Goal: Transaction & Acquisition: Purchase product/service

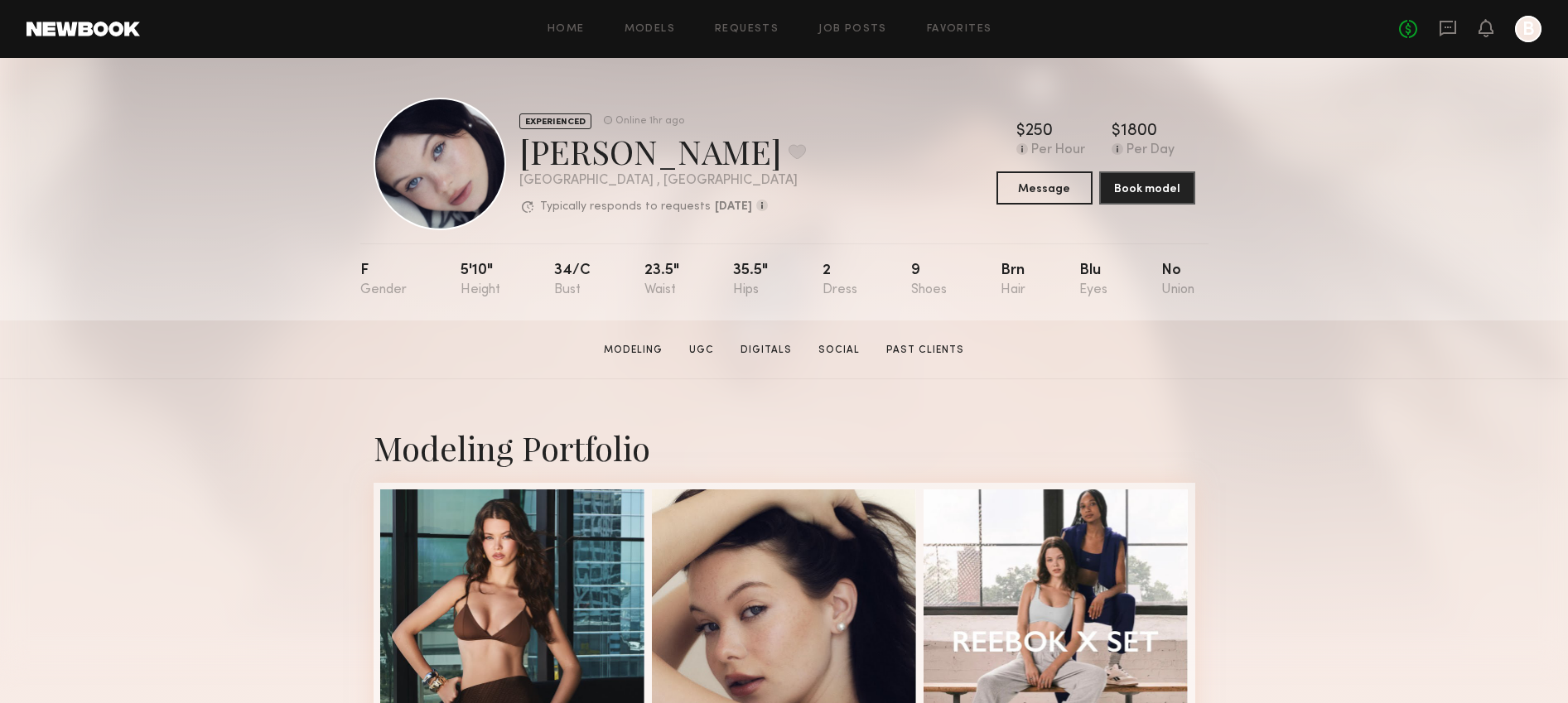
click at [587, 49] on header "Home Models Requests Job Posts Favorites Sign Out No fees up to $5,000 B" at bounding box center [784, 29] width 1568 height 58
click at [564, 32] on link "Home" at bounding box center [567, 30] width 37 height 11
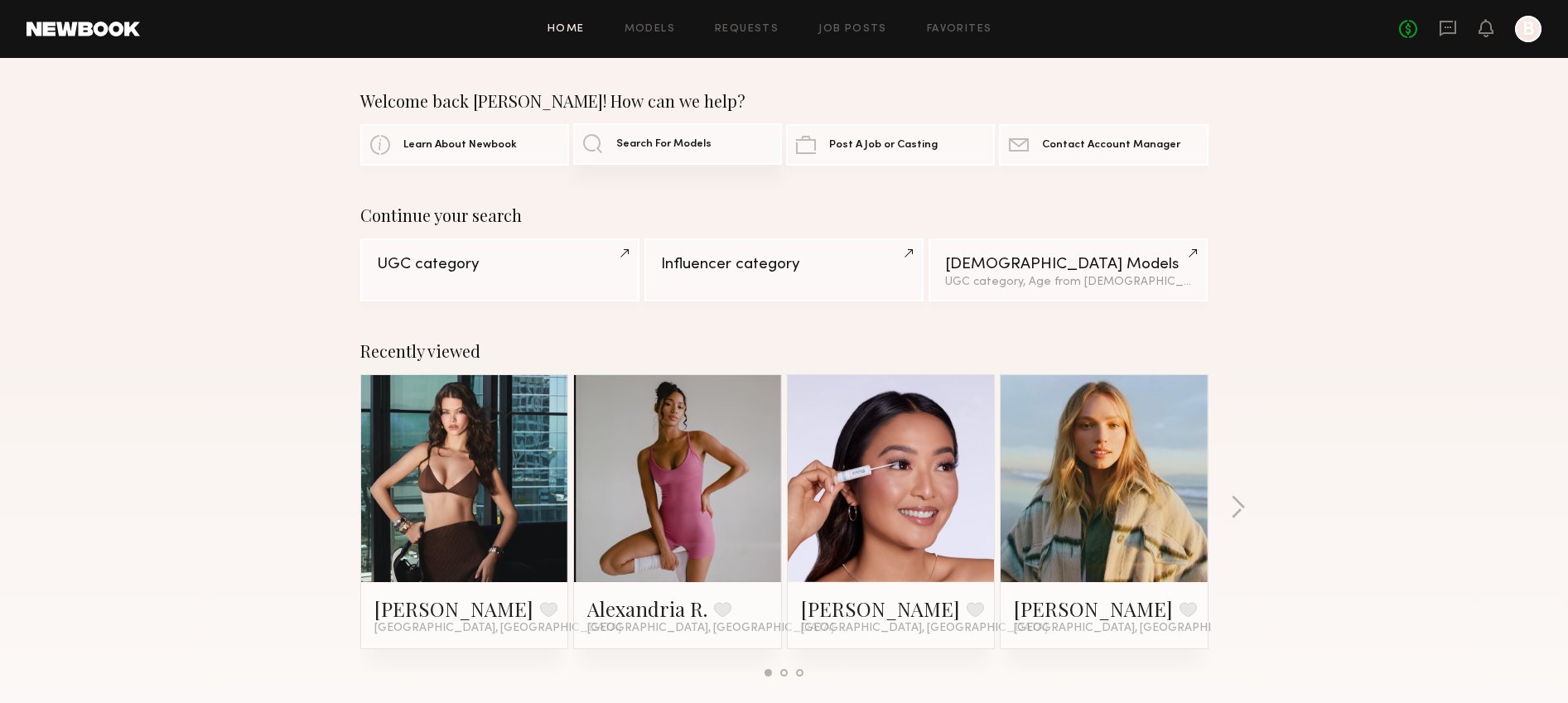
click at [694, 161] on link "Search For Models" at bounding box center [677, 144] width 209 height 41
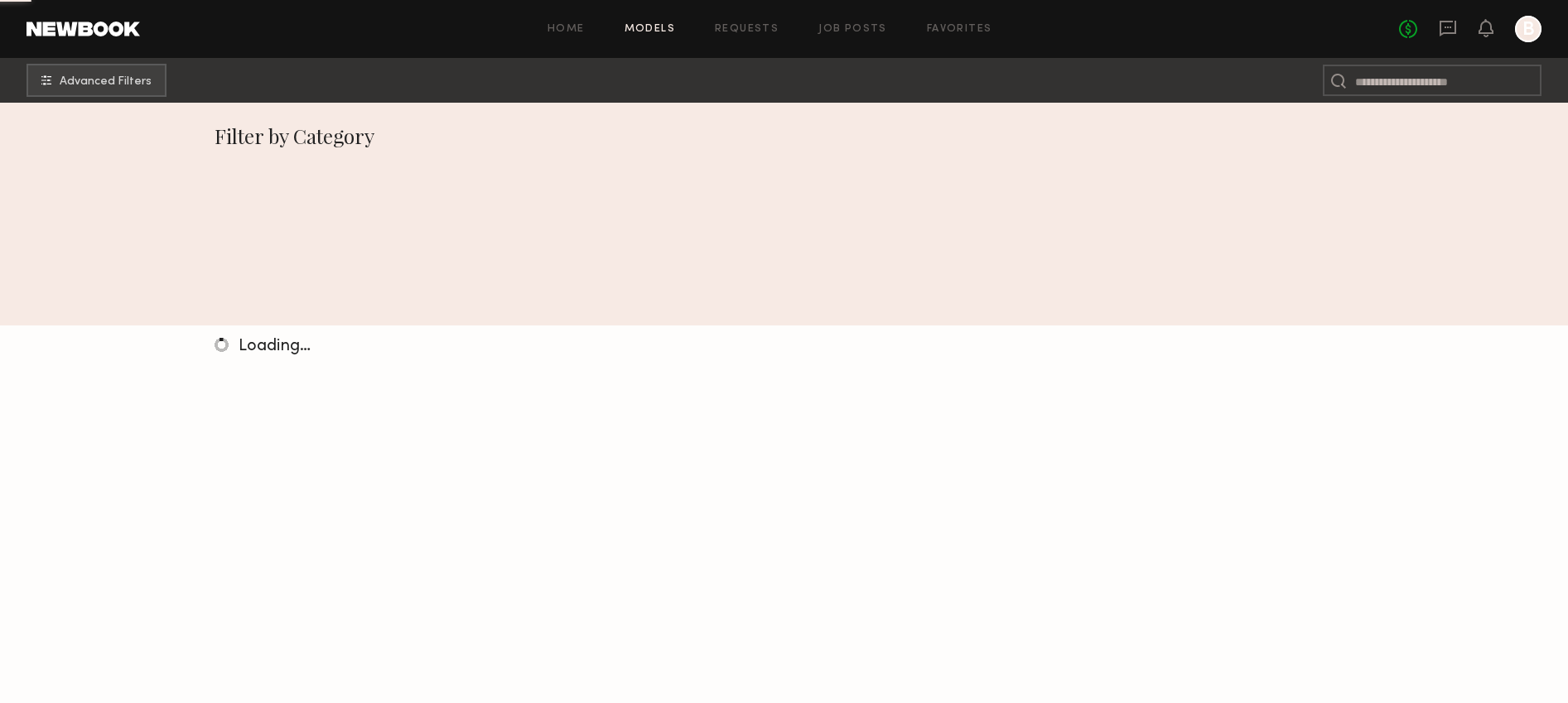
click at [694, 146] on div "Filter by Category" at bounding box center [784, 136] width 1139 height 26
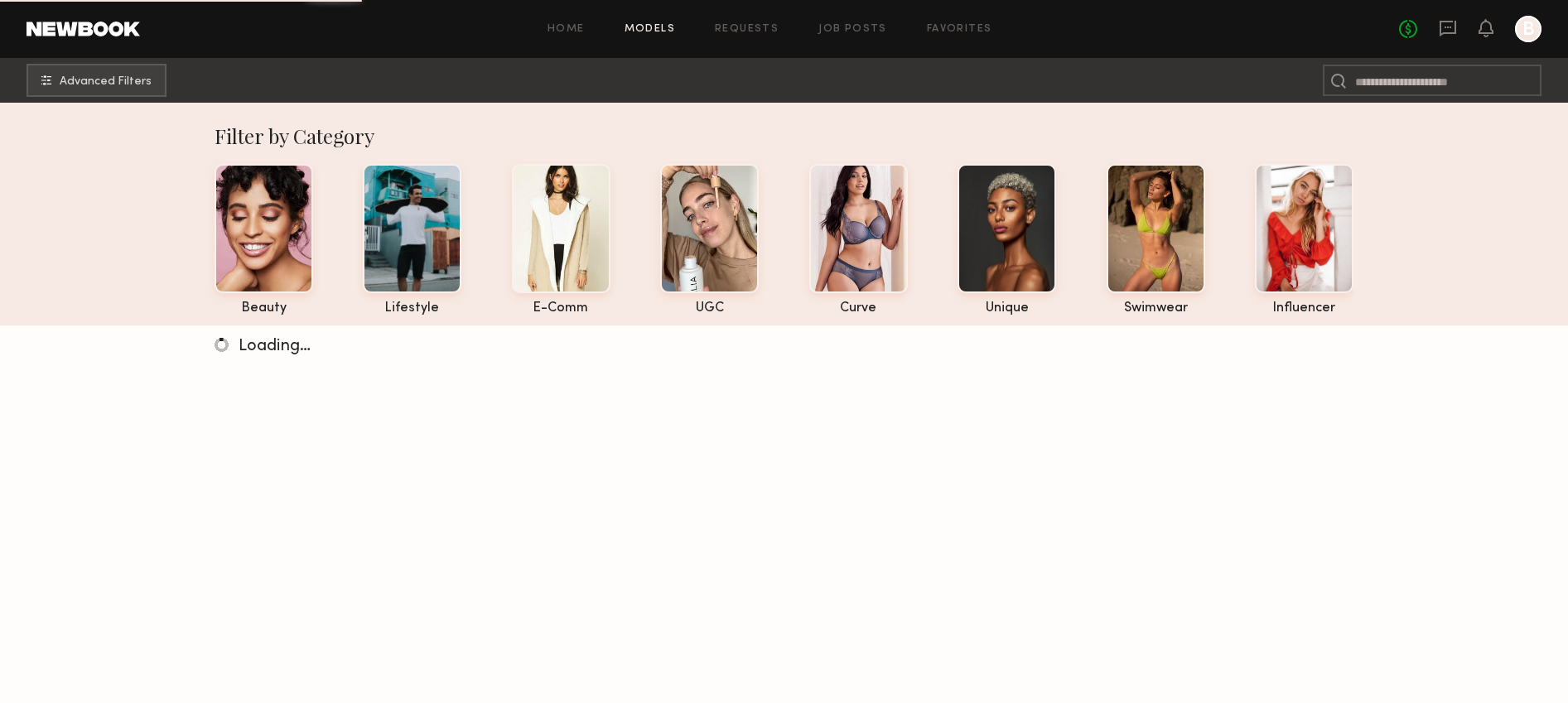
click at [1349, 77] on div at bounding box center [1338, 80] width 31 height 32
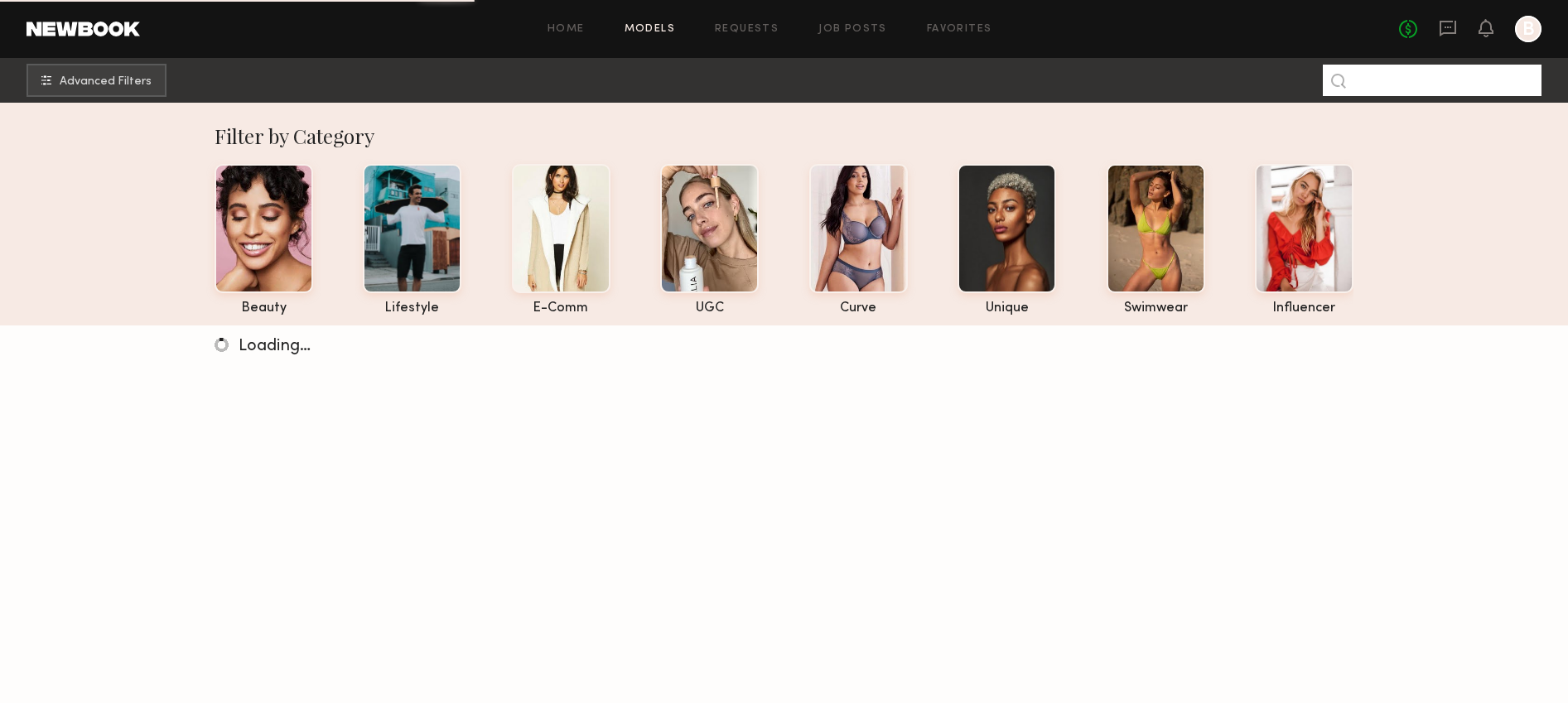
click at [1373, 72] on input at bounding box center [1432, 80] width 219 height 32
type input "******"
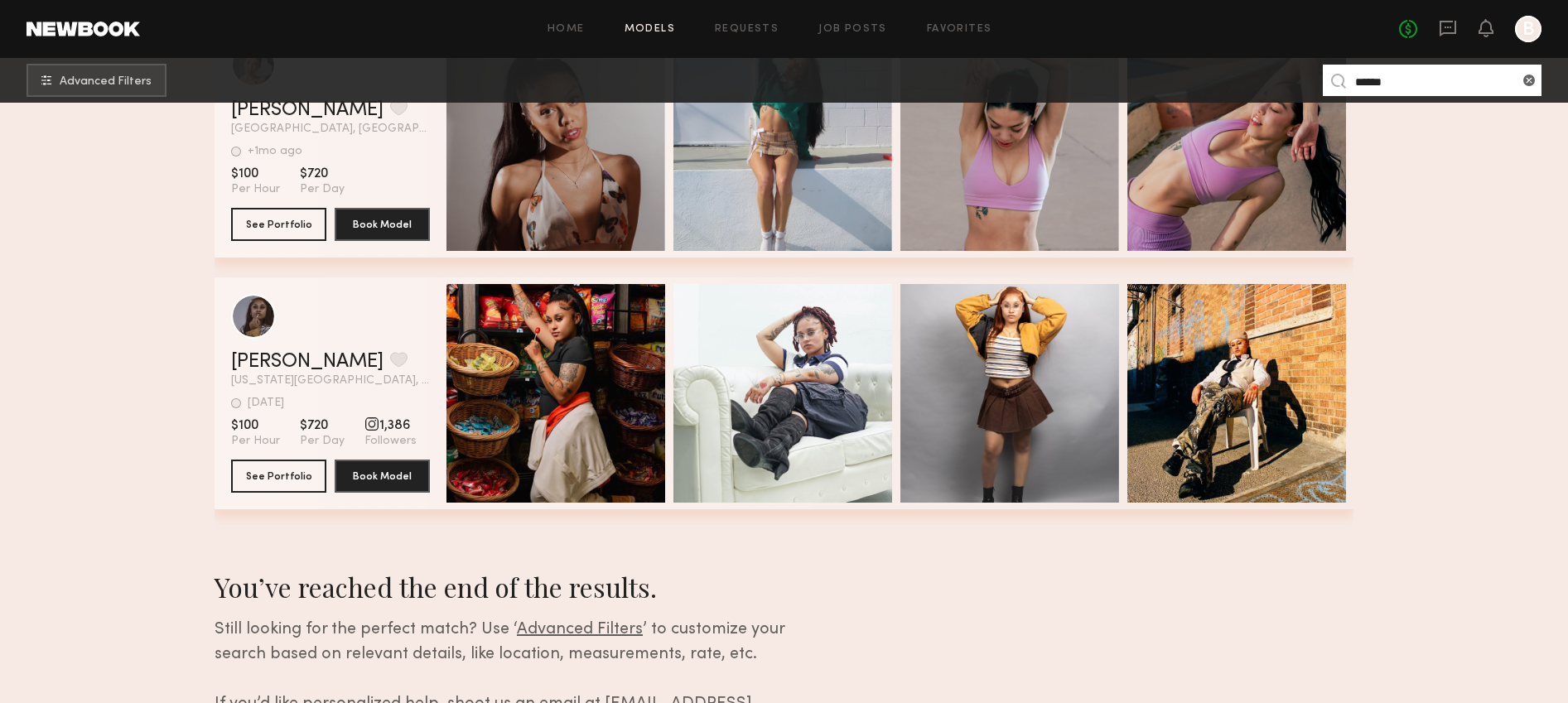
scroll to position [2398, 0]
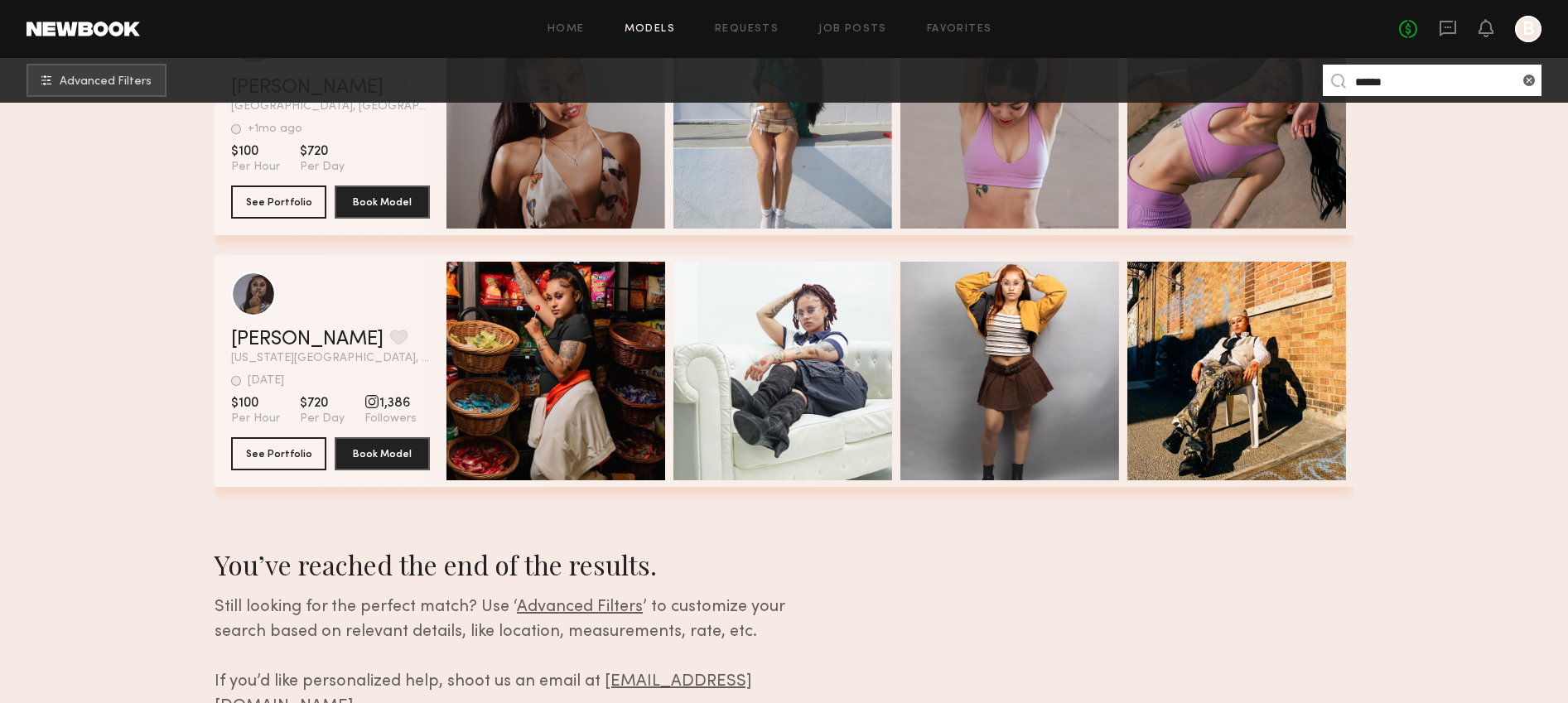
click at [664, 41] on div "Home Models Requests Job Posts Favorites Sign Out No fees up to $5,000 B" at bounding box center [841, 29] width 1402 height 26
click at [661, 34] on link "Models" at bounding box center [650, 30] width 50 height 11
click at [754, 17] on div "Home Models Requests Job Posts Favorites Sign Out No fees up to $5,000 B" at bounding box center [841, 29] width 1402 height 26
click at [754, 31] on link "Requests" at bounding box center [747, 30] width 64 height 11
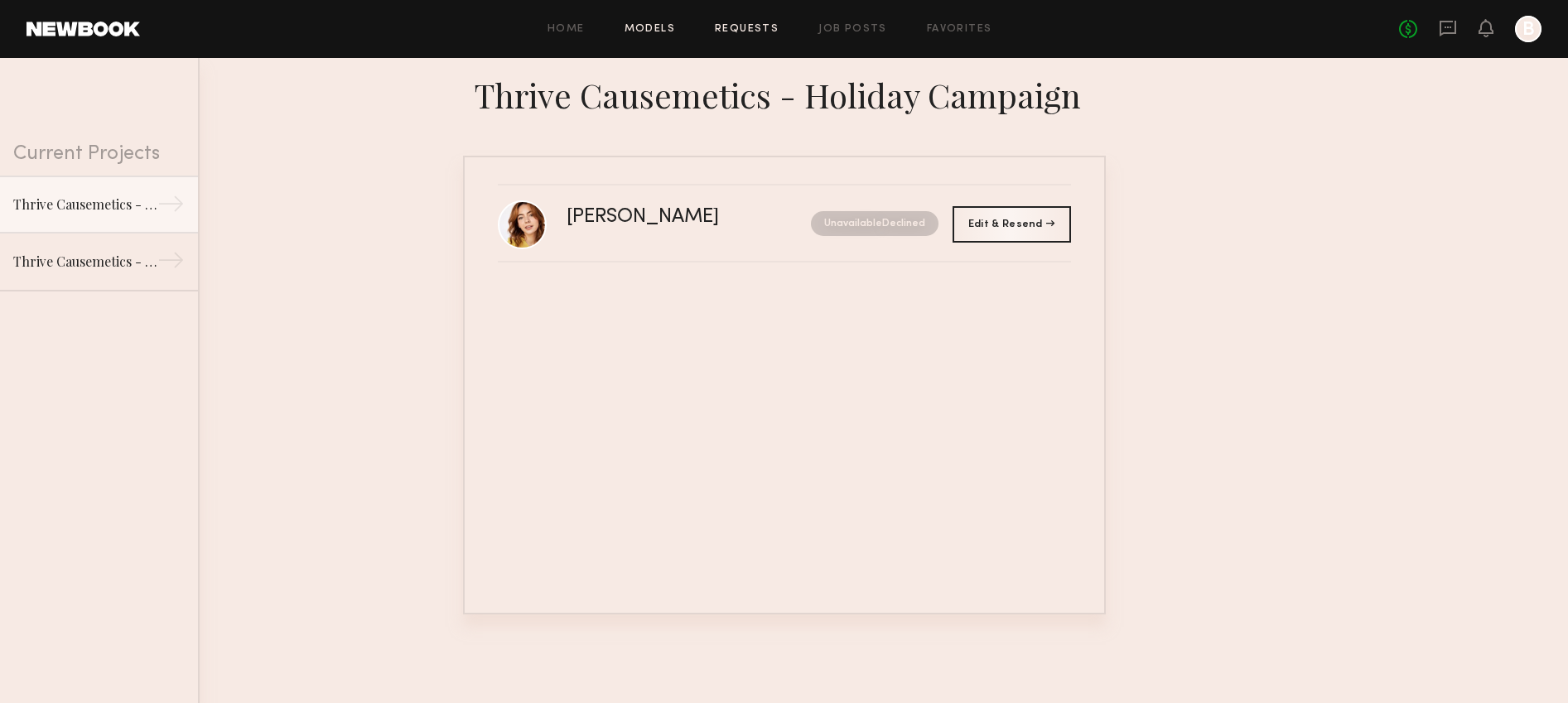
click at [652, 27] on link "Models" at bounding box center [650, 30] width 50 height 11
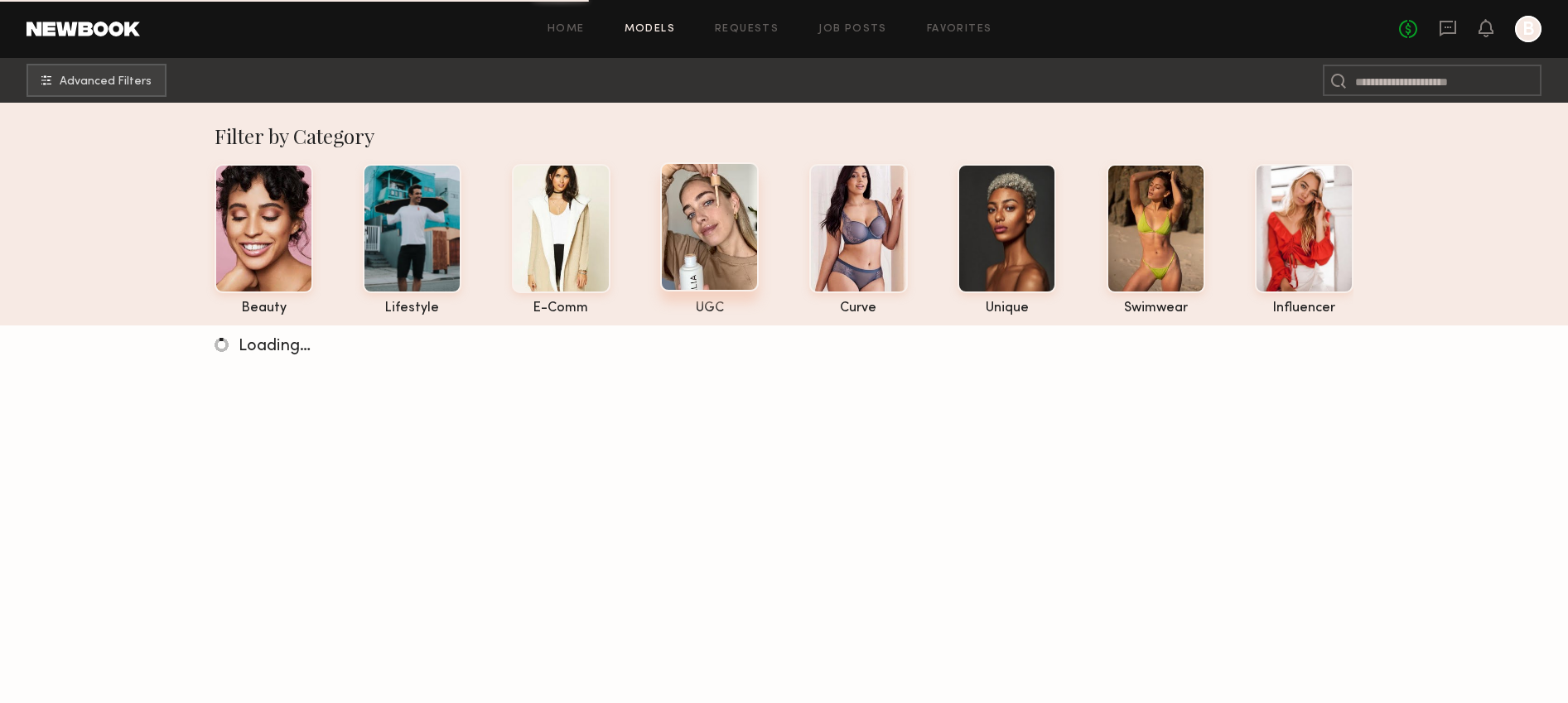
click at [726, 205] on div at bounding box center [709, 227] width 98 height 129
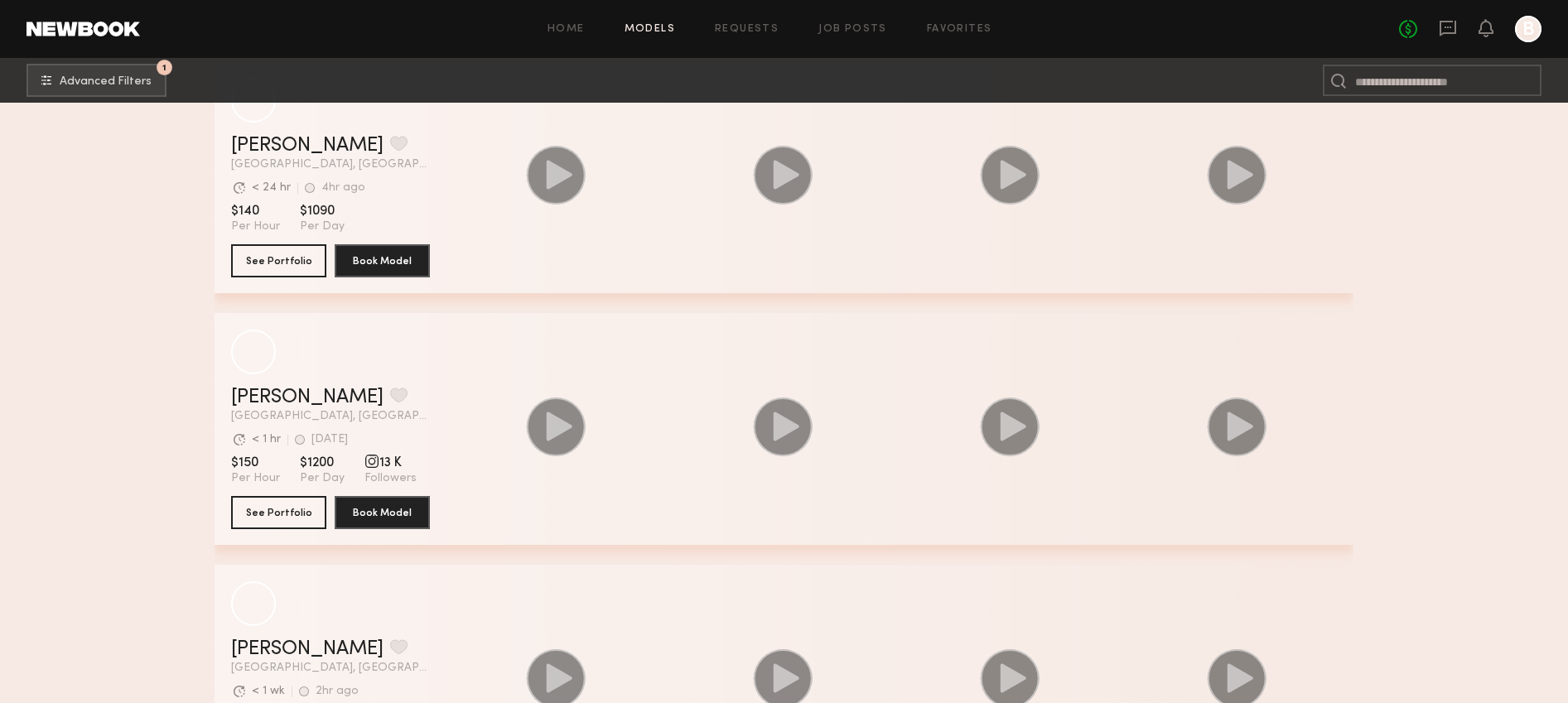
scroll to position [1011, 0]
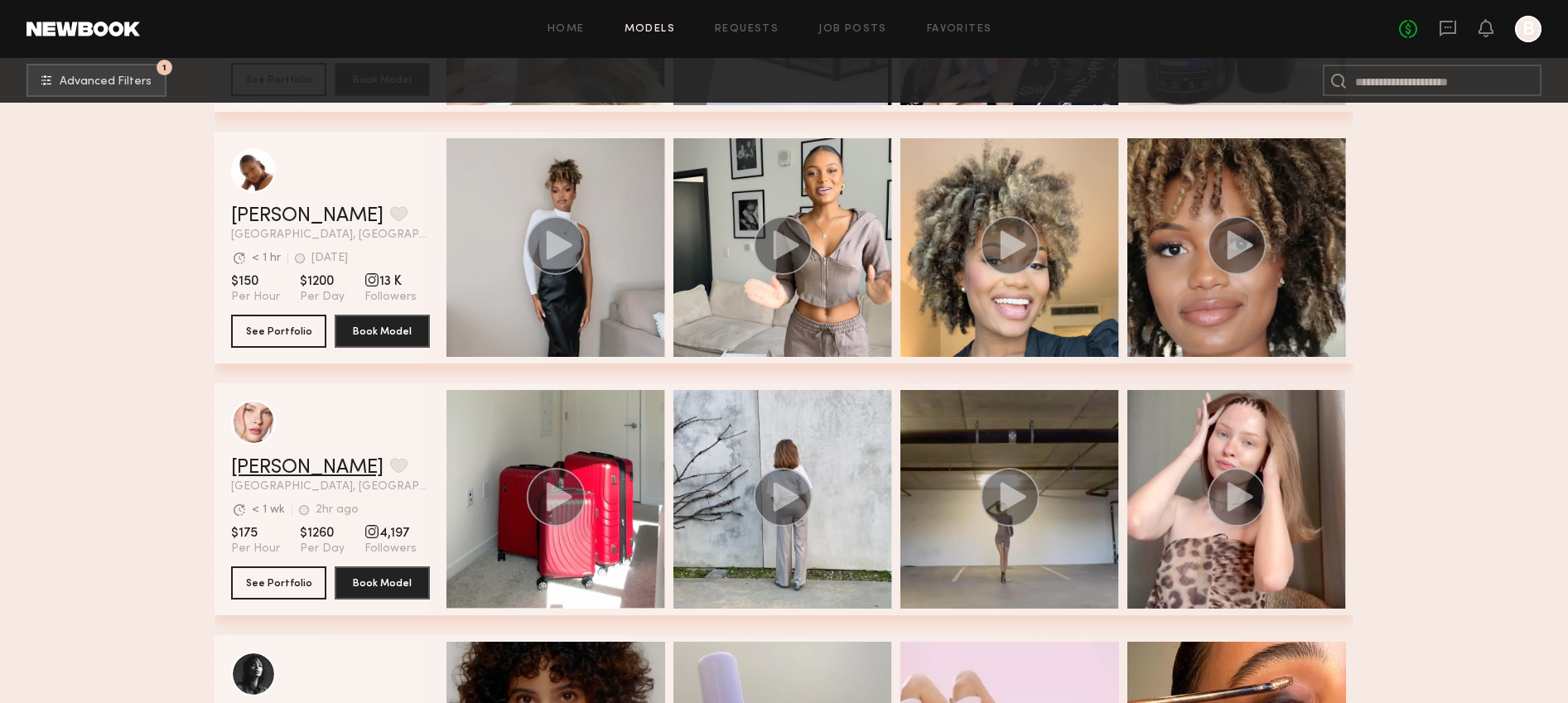
click at [291, 466] on link "[PERSON_NAME]" at bounding box center [307, 467] width 152 height 20
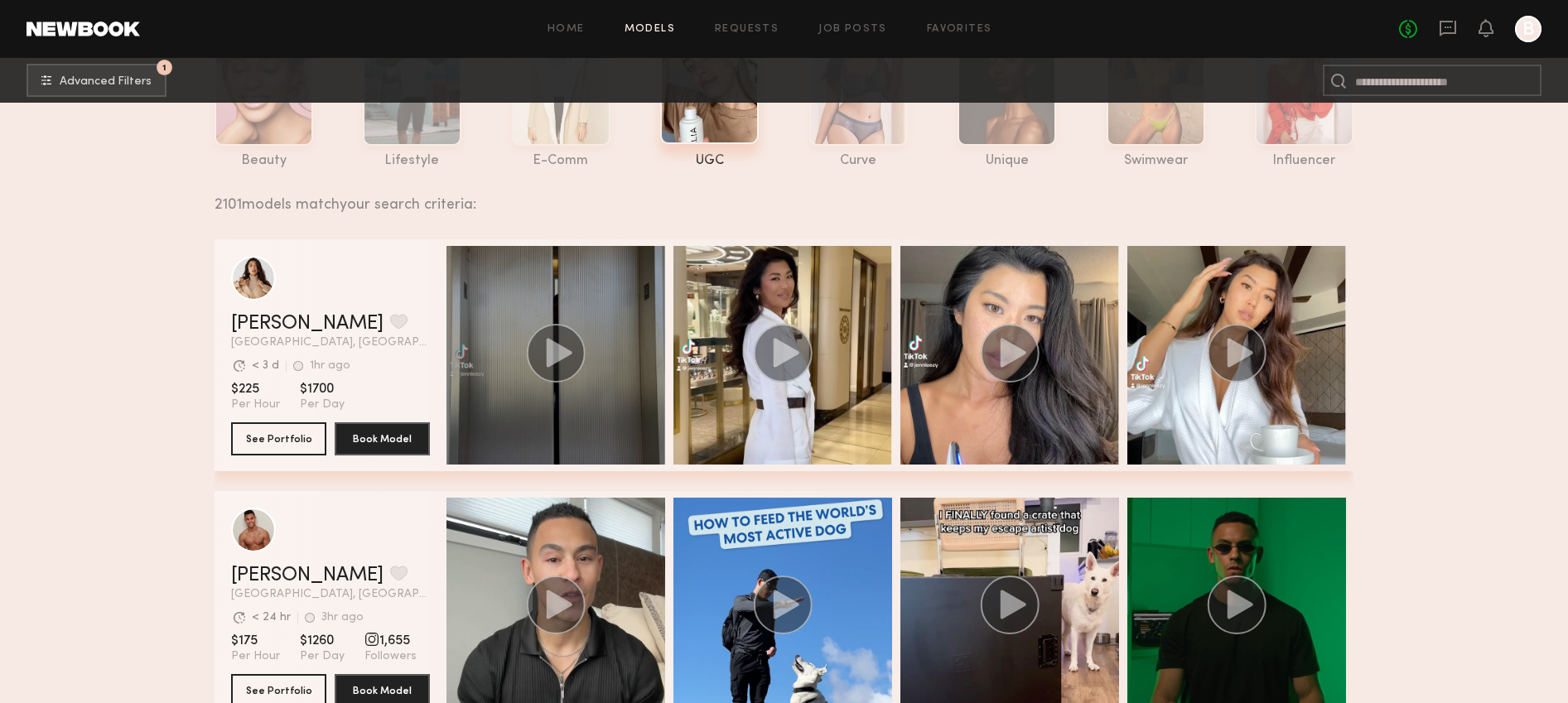
scroll to position [0, 0]
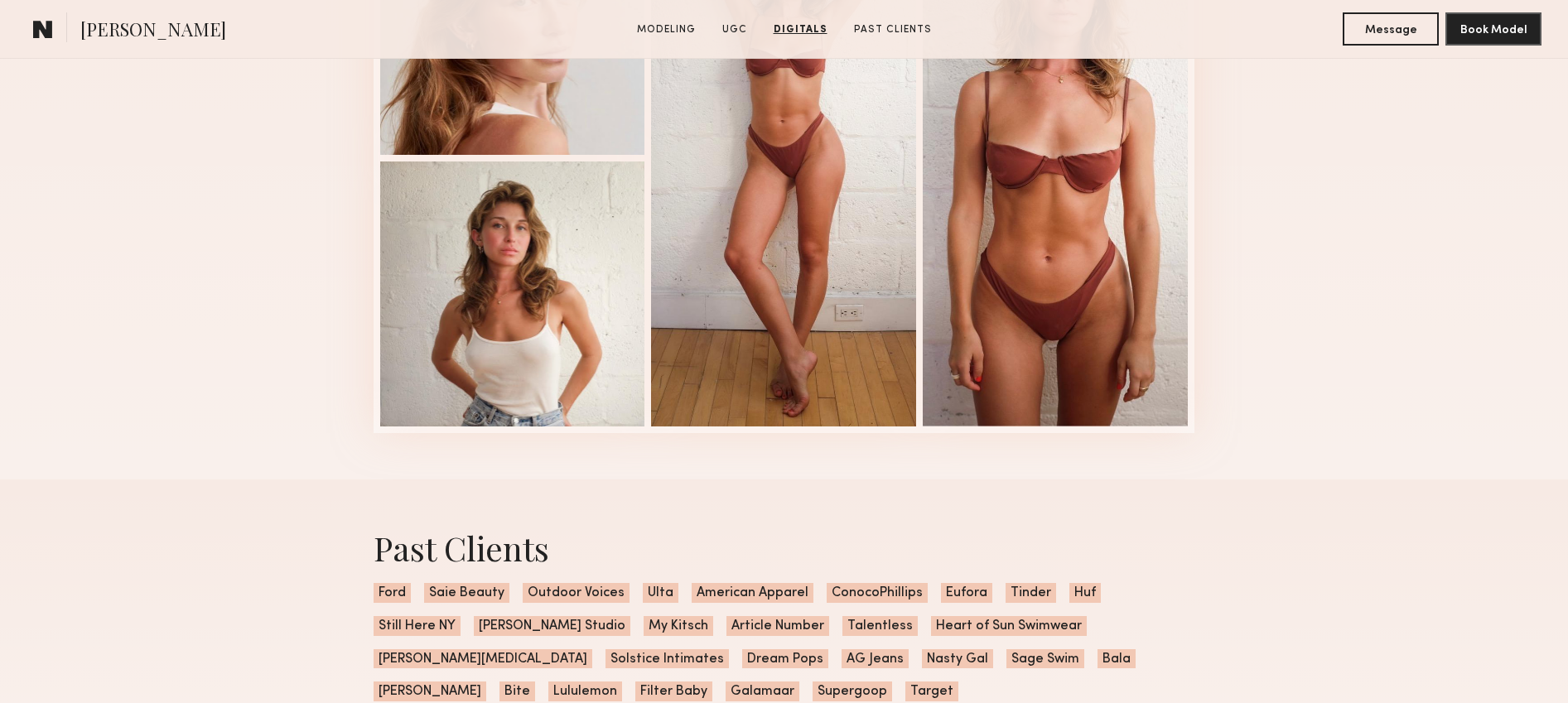
scroll to position [4595, 0]
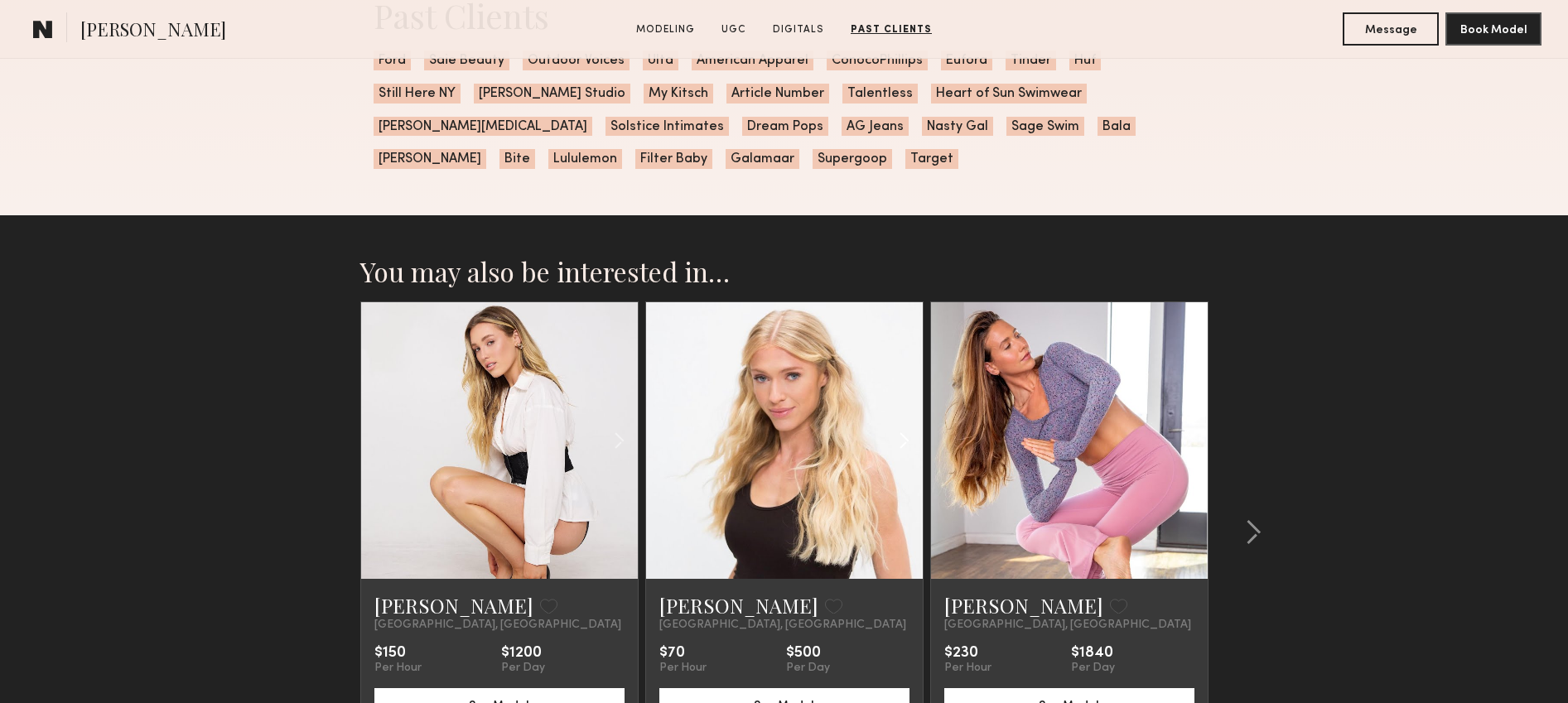
click at [841, 530] on div at bounding box center [876, 440] width 91 height 277
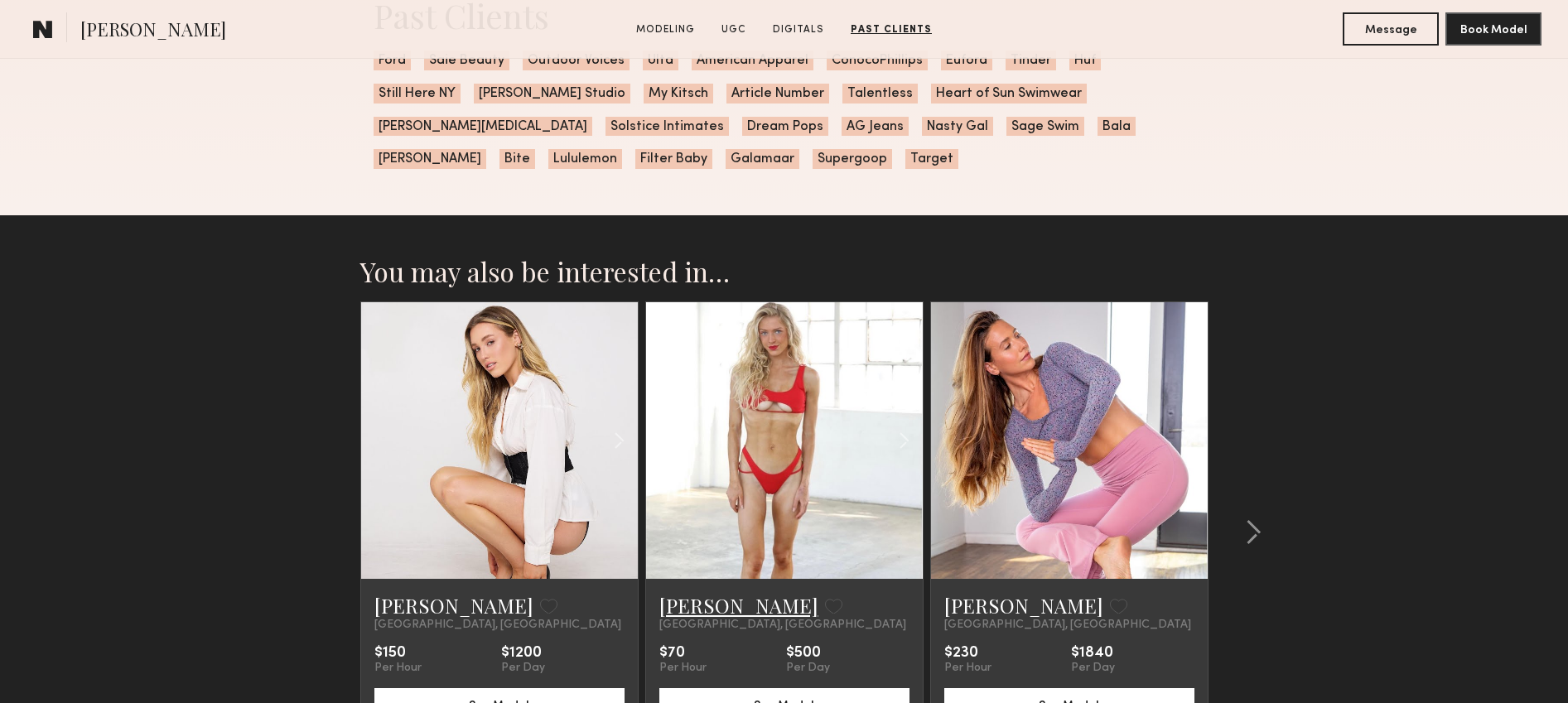
click at [755, 597] on link "[PERSON_NAME]" at bounding box center [739, 606] width 159 height 26
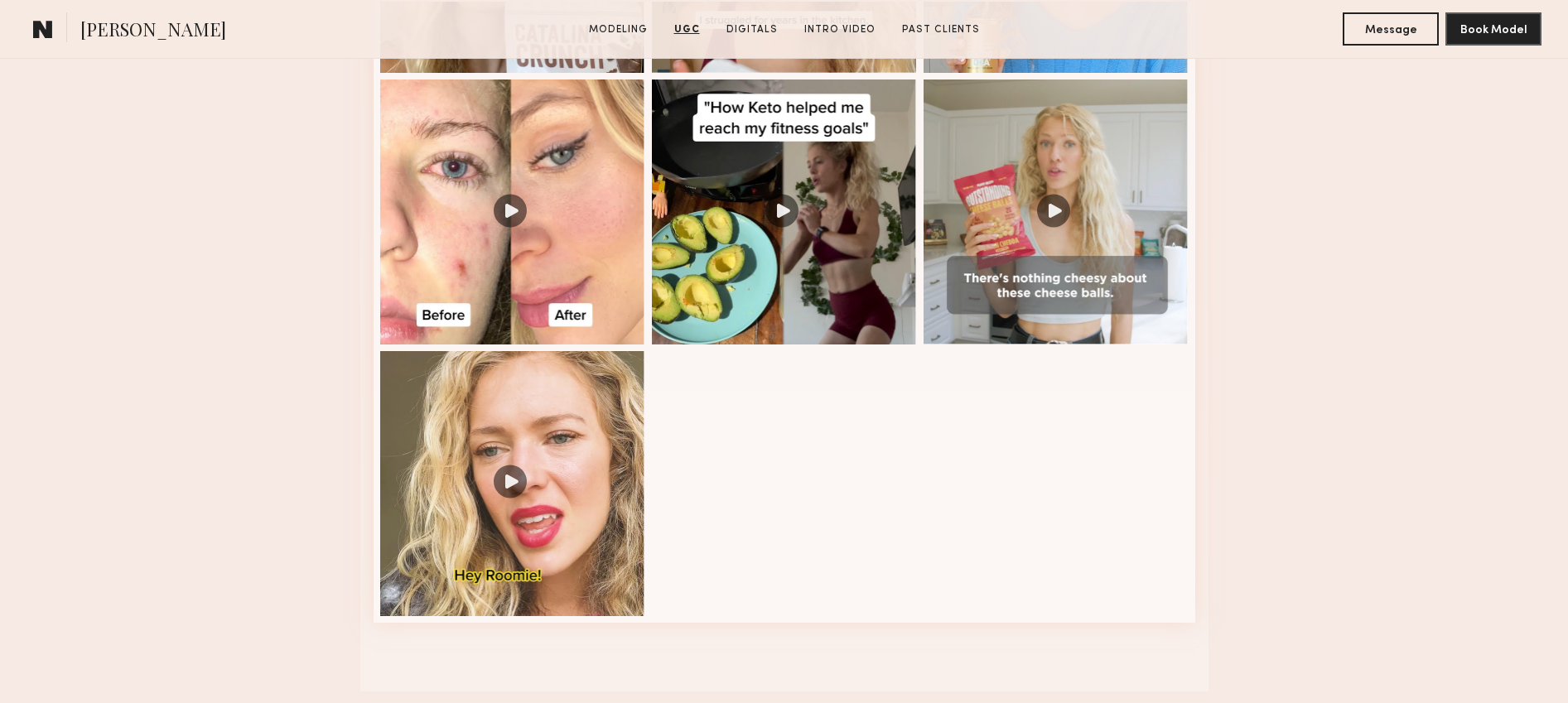
scroll to position [1815, 0]
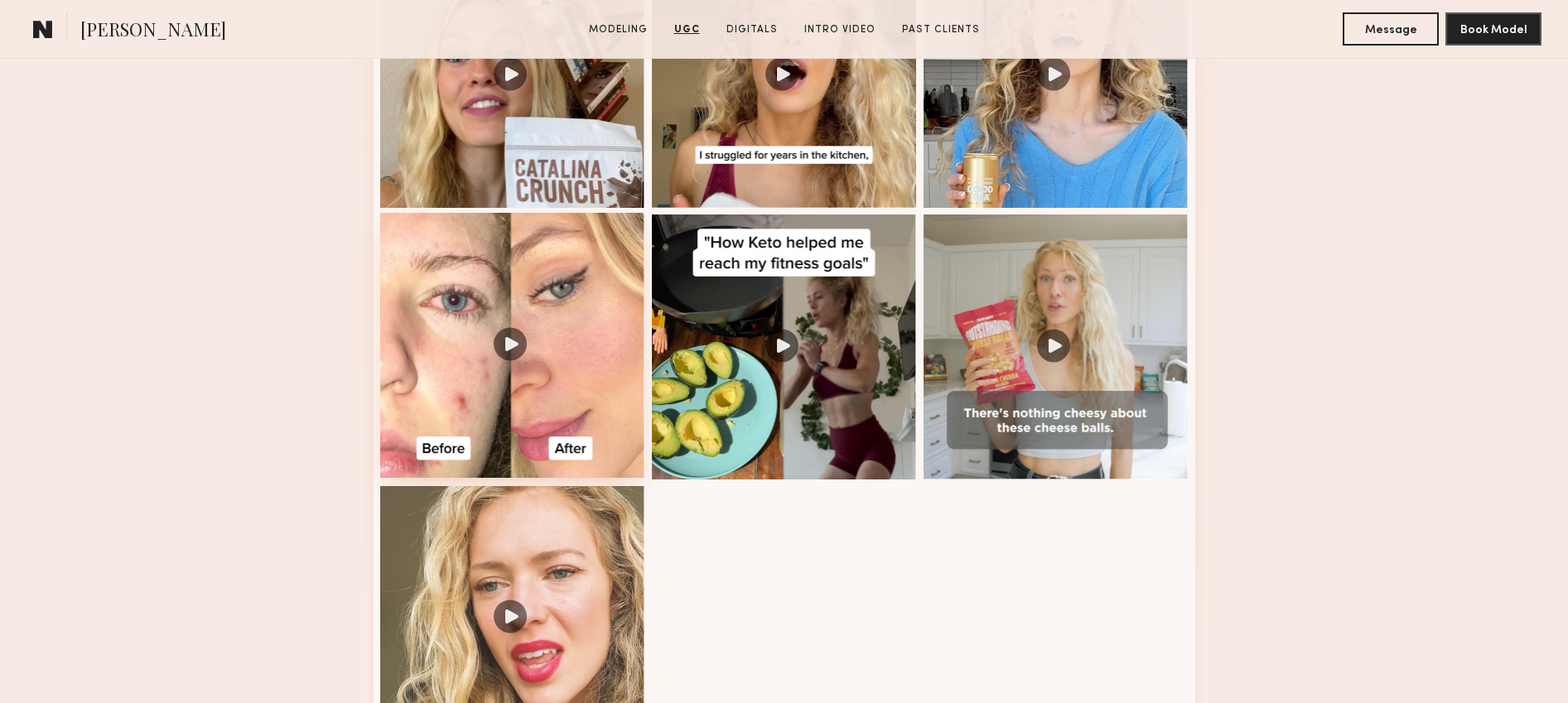
click at [528, 319] on div at bounding box center [513, 346] width 266 height 265
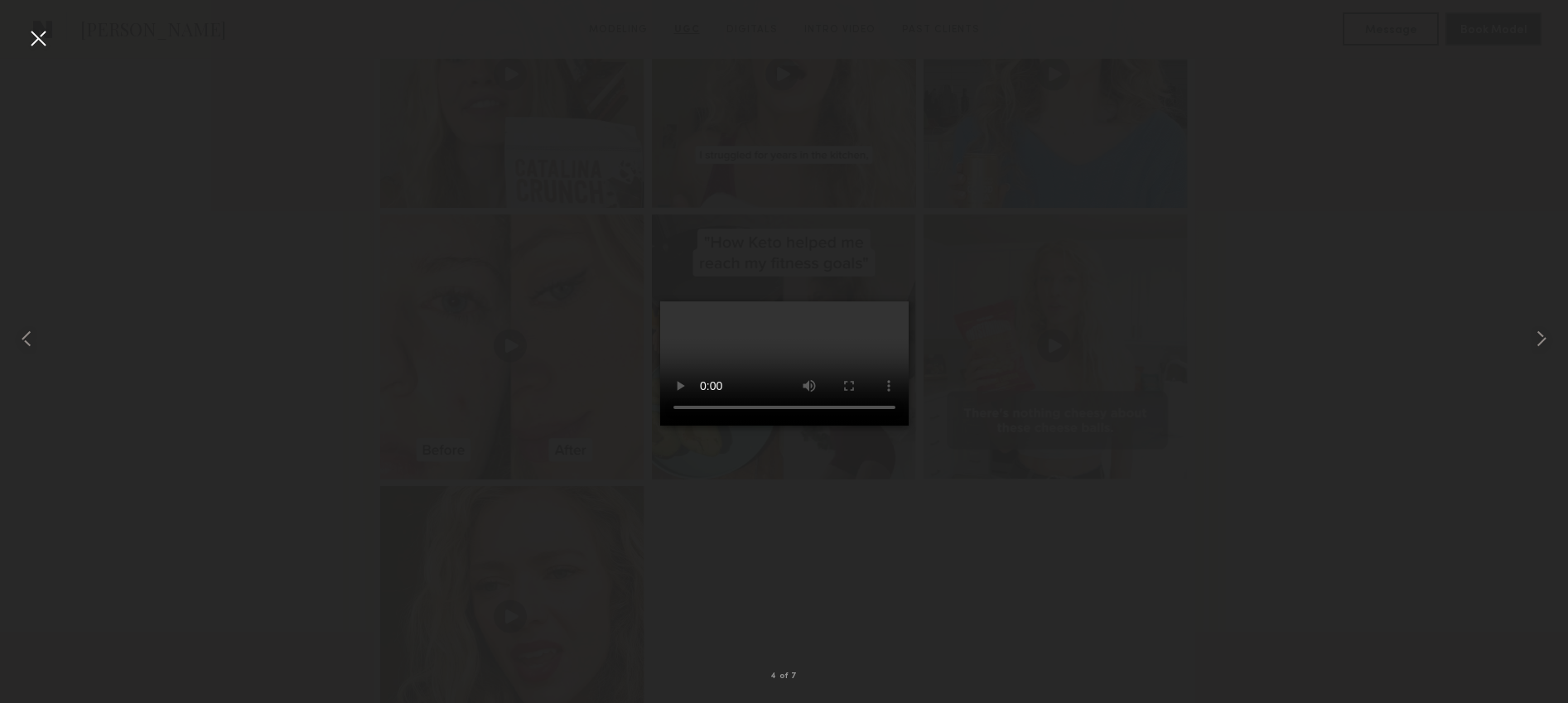
click at [1088, 353] on div at bounding box center [784, 337] width 1568 height 624
click at [44, 46] on div at bounding box center [38, 38] width 26 height 26
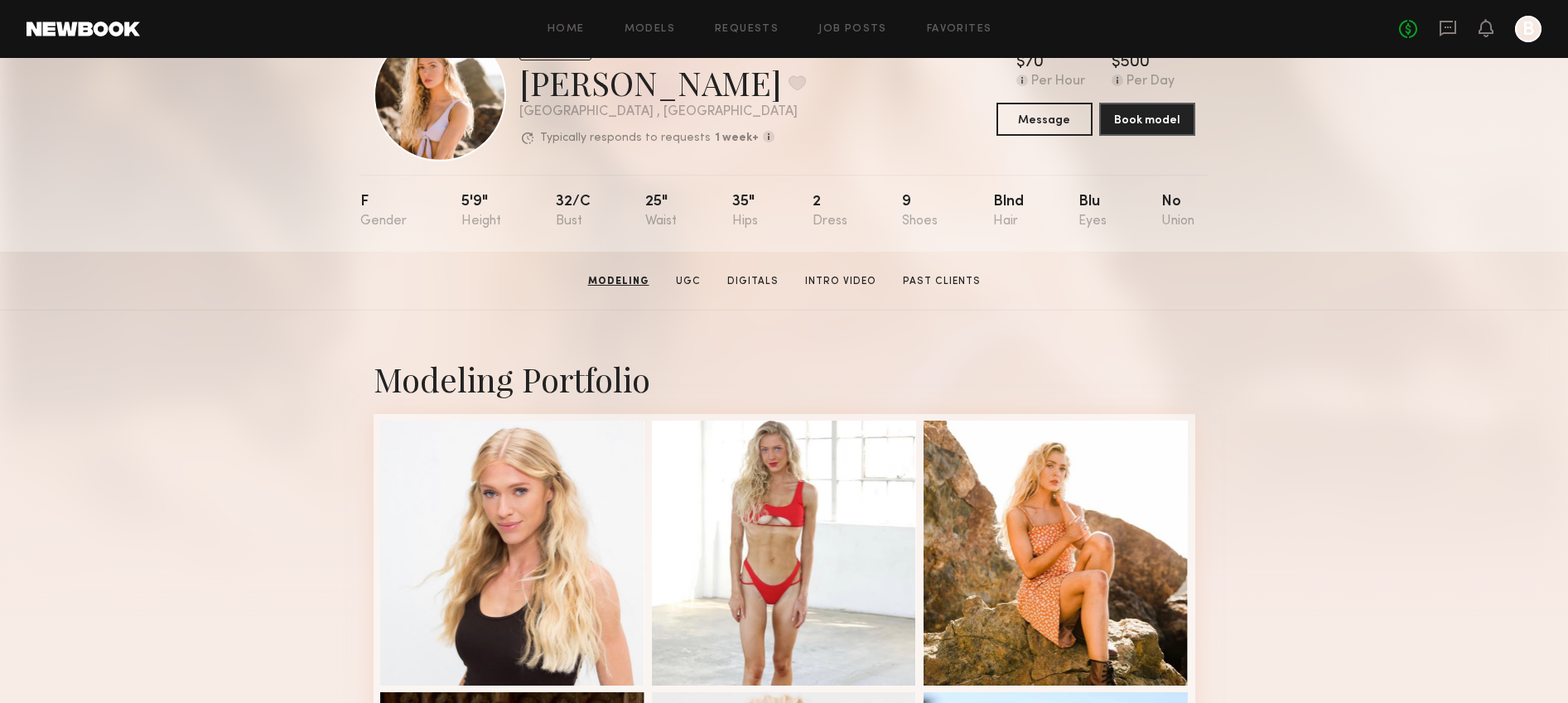
scroll to position [0, 0]
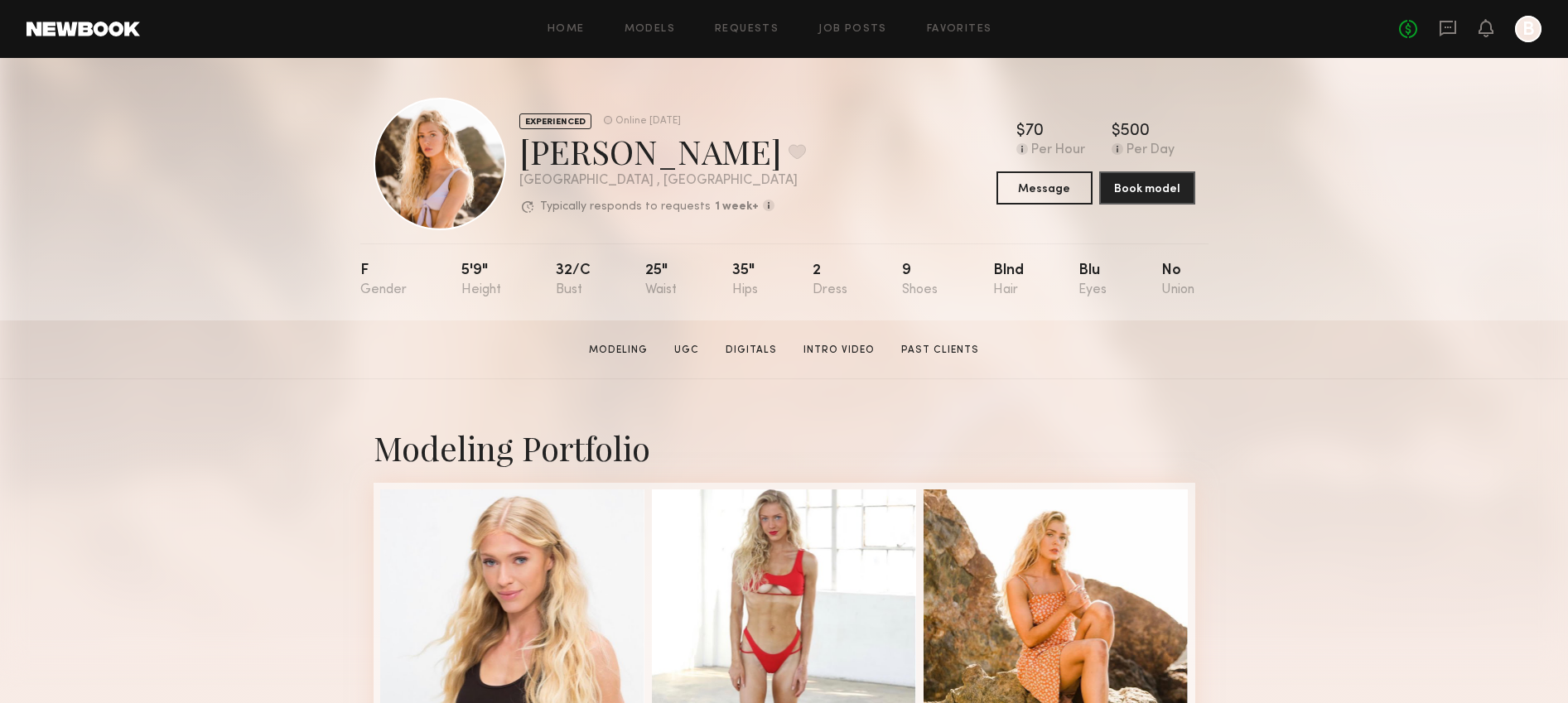
click at [668, 19] on div "Home Models Requests Job Posts Favorites Sign Out No fees up to $5,000 B" at bounding box center [841, 29] width 1402 height 26
click at [641, 21] on div "Home Models Requests Job Posts Favorites Sign Out No fees up to $5,000 B" at bounding box center [841, 29] width 1402 height 26
click at [644, 25] on link "Models" at bounding box center [650, 30] width 50 height 11
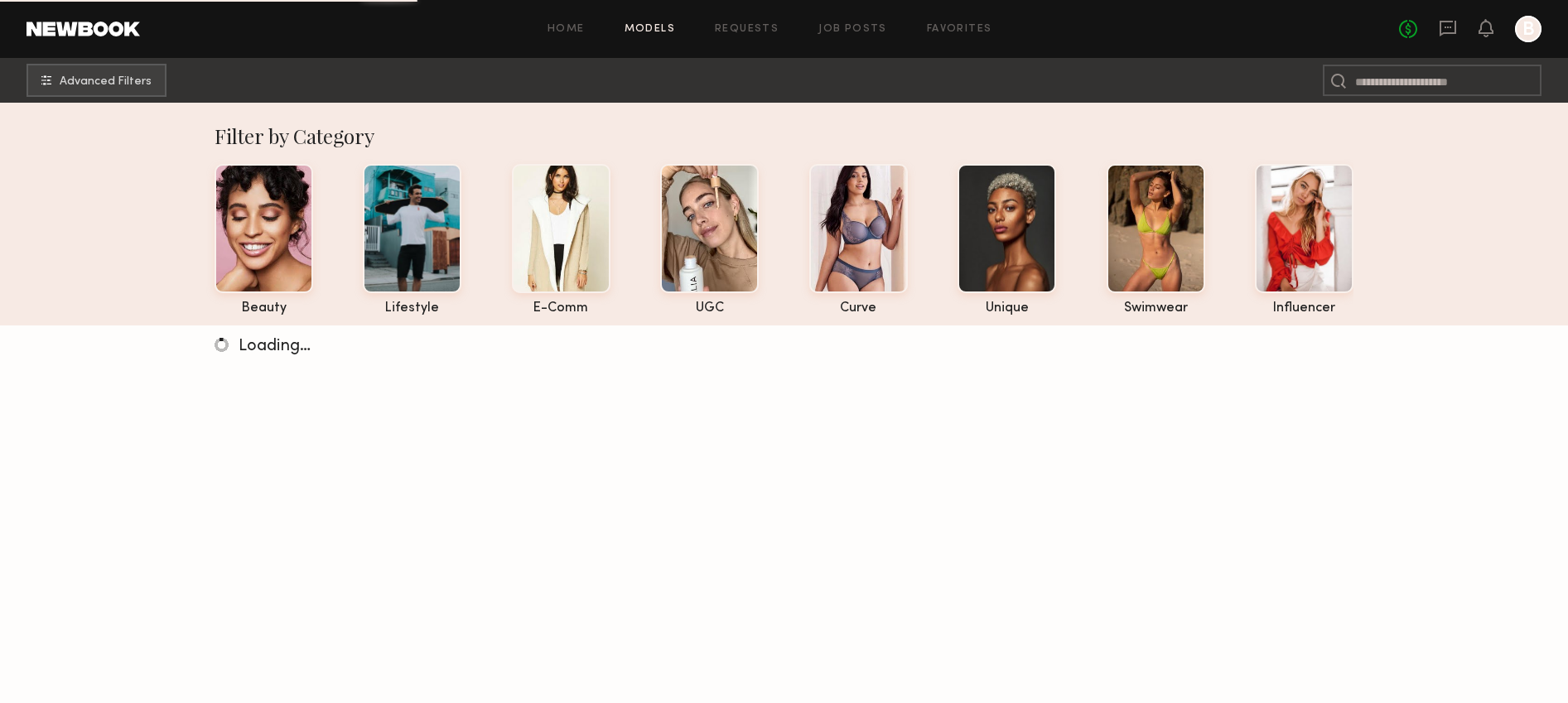
click at [656, 194] on div "beauty lifestyle e-comm UGC curve unique swimwear influencer" at bounding box center [770, 236] width 1166 height 160
click at [701, 200] on div at bounding box center [709, 227] width 98 height 129
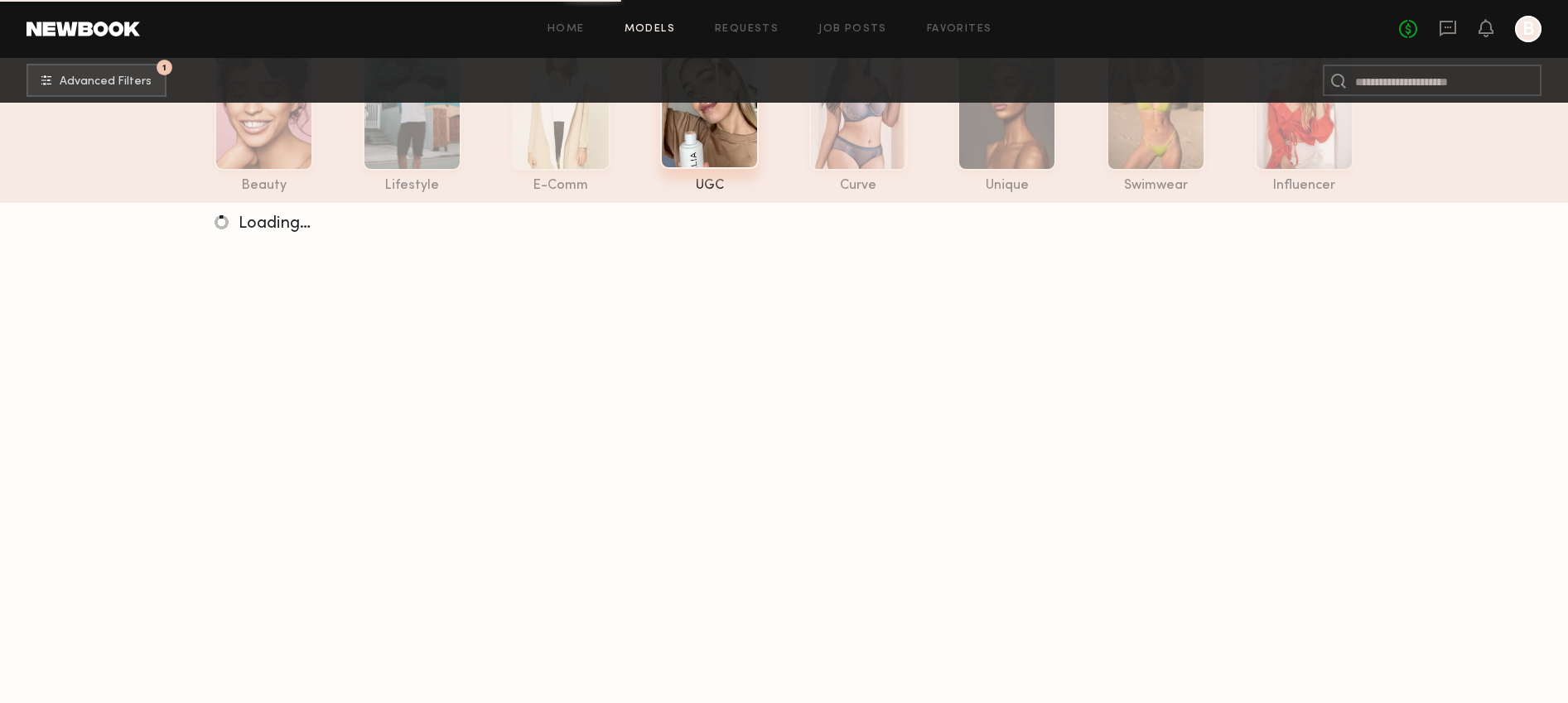
scroll to position [322, 0]
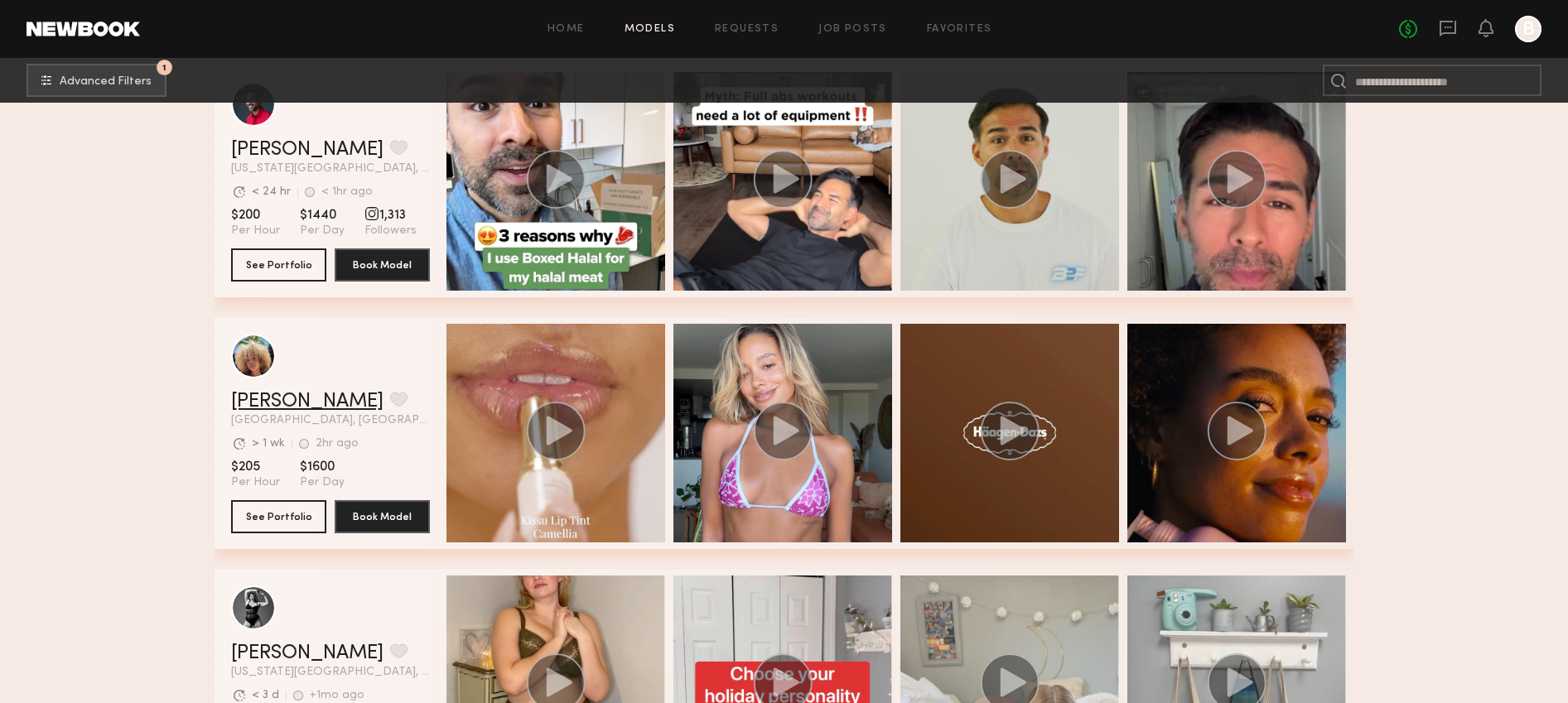
click at [300, 398] on link "Maya A." at bounding box center [307, 401] width 152 height 20
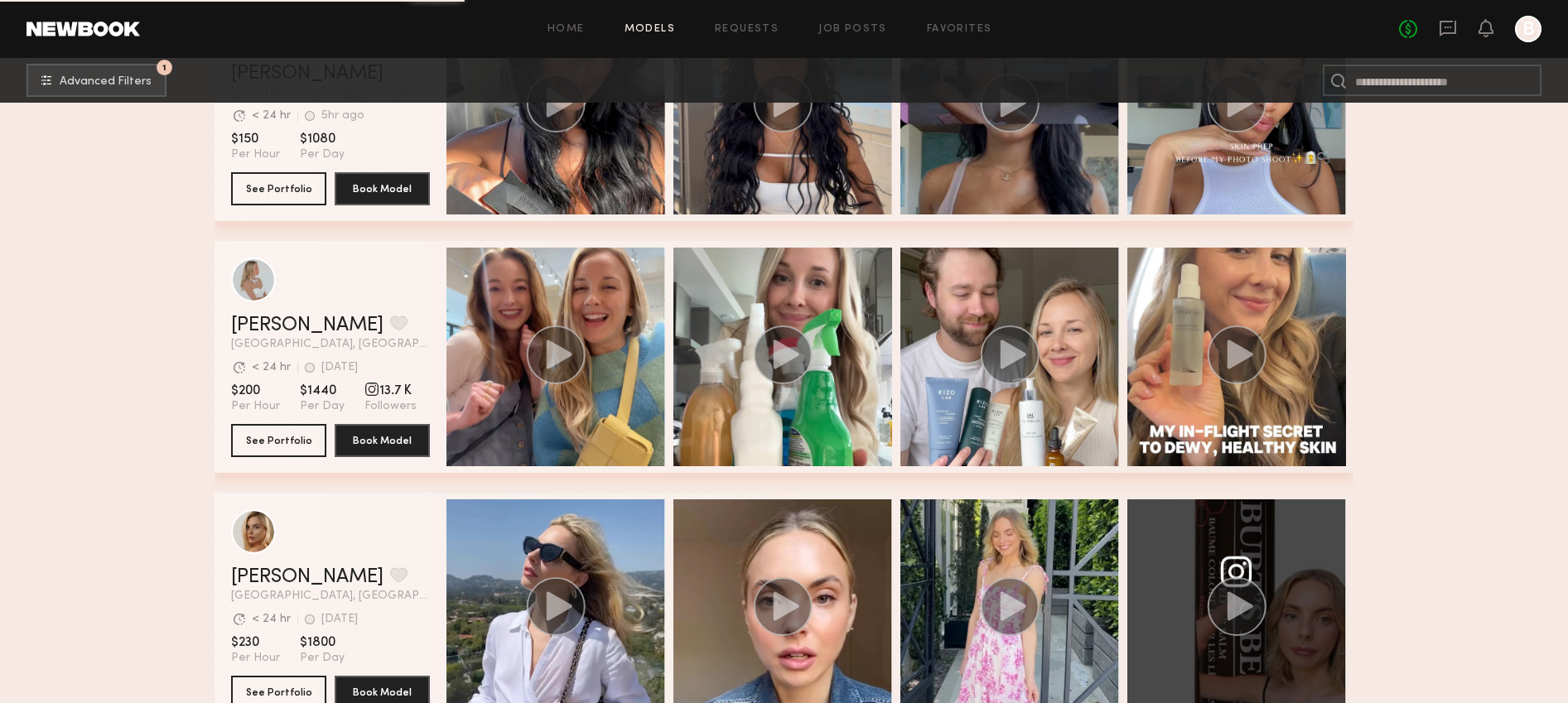
scroll to position [5696, 0]
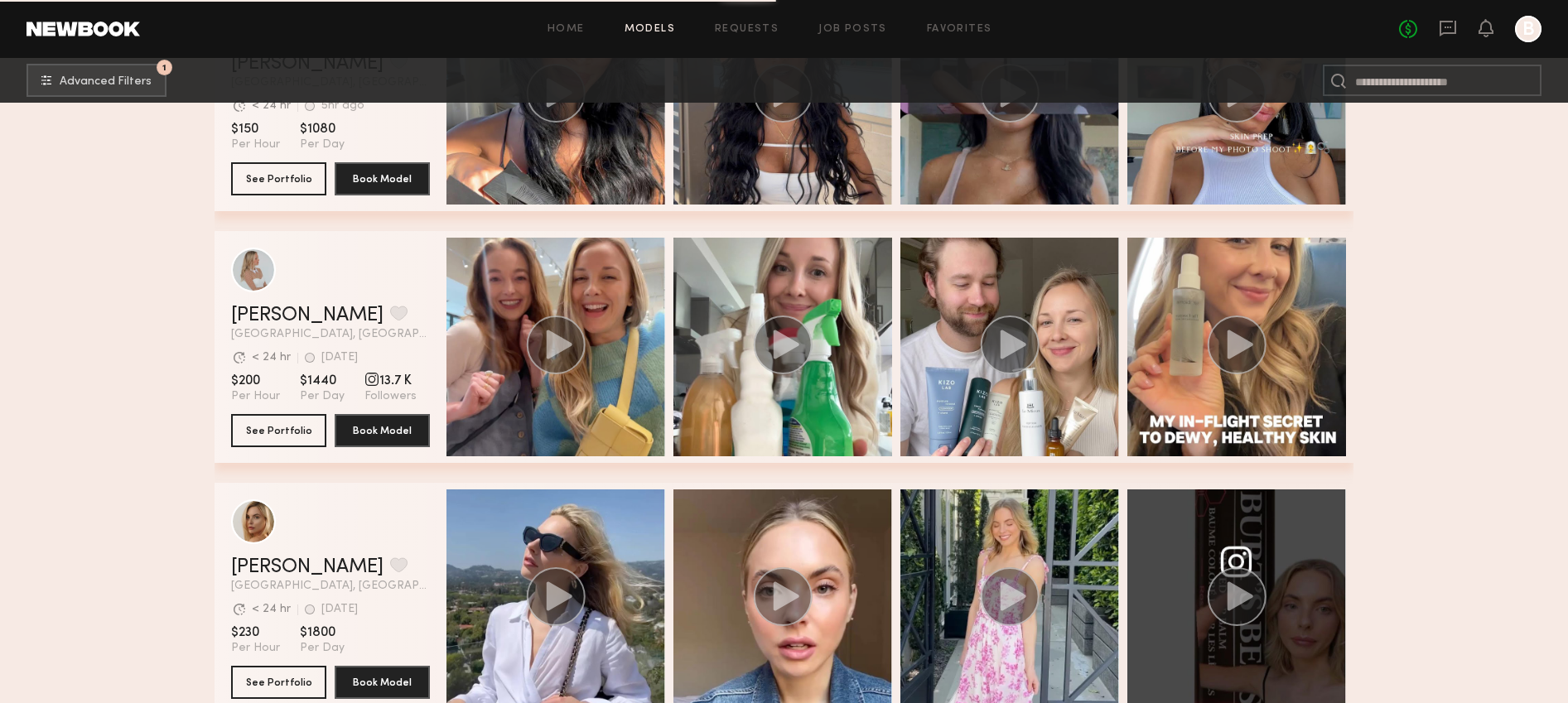
click at [295, 330] on span "Los Angeles, CA" at bounding box center [330, 335] width 199 height 11
click at [295, 318] on link "Monette M." at bounding box center [307, 315] width 152 height 20
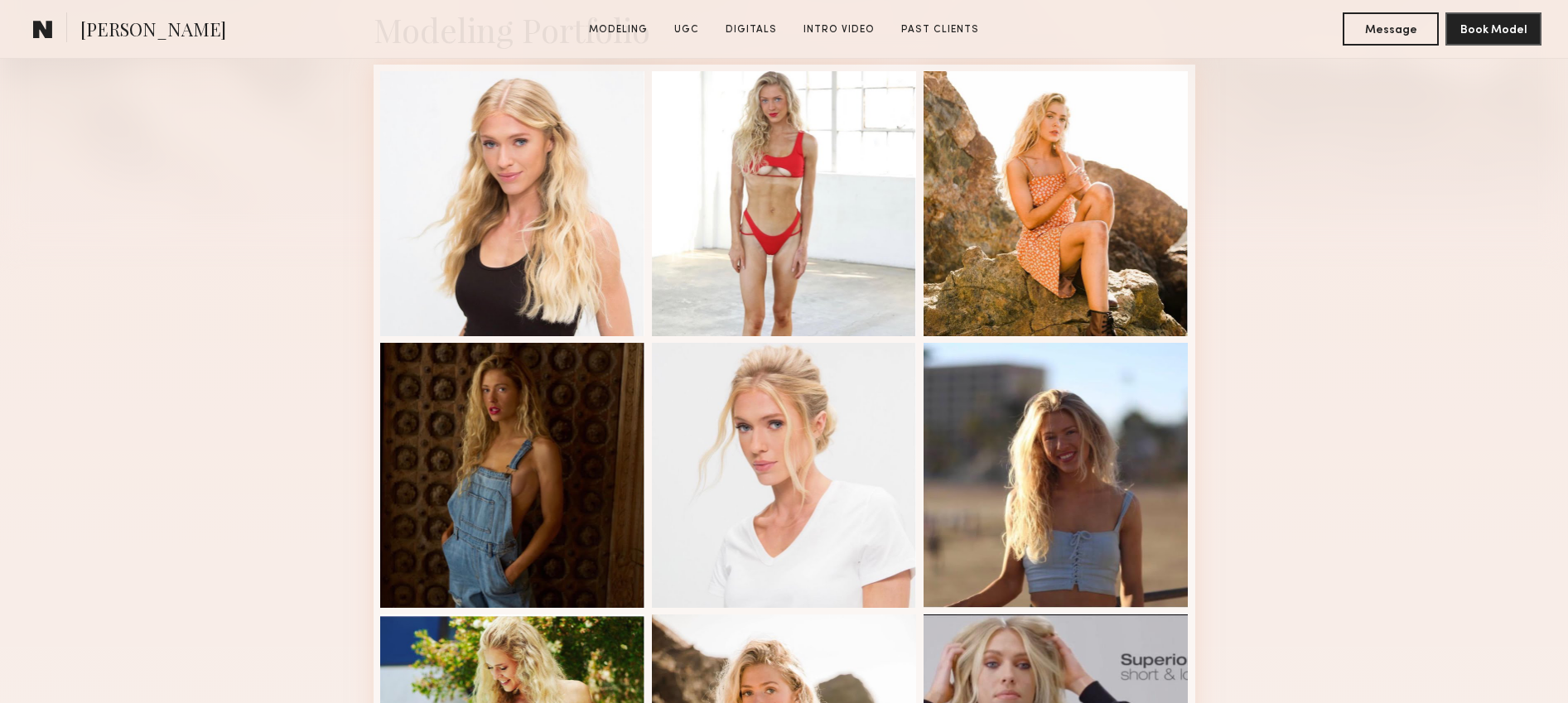
scroll to position [535, 0]
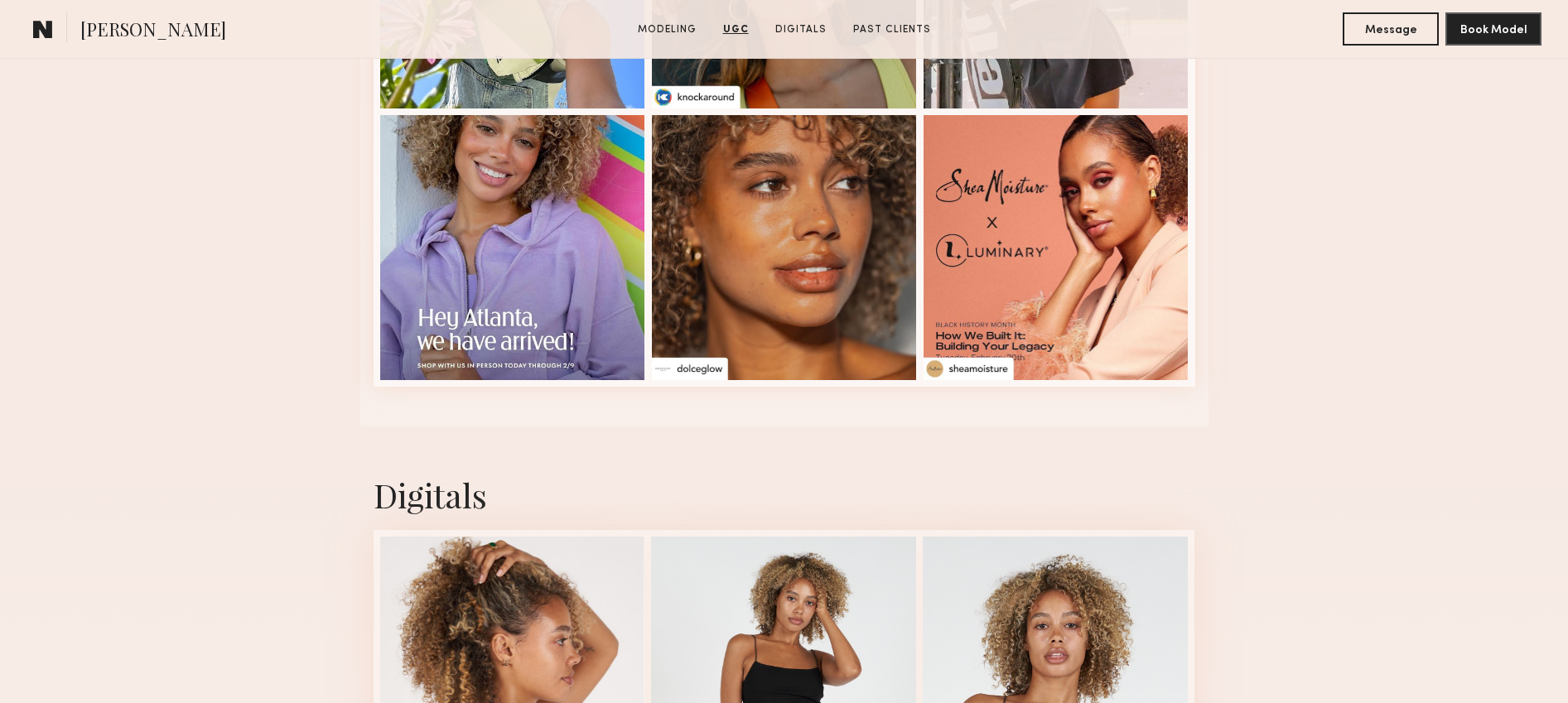
scroll to position [3748, 0]
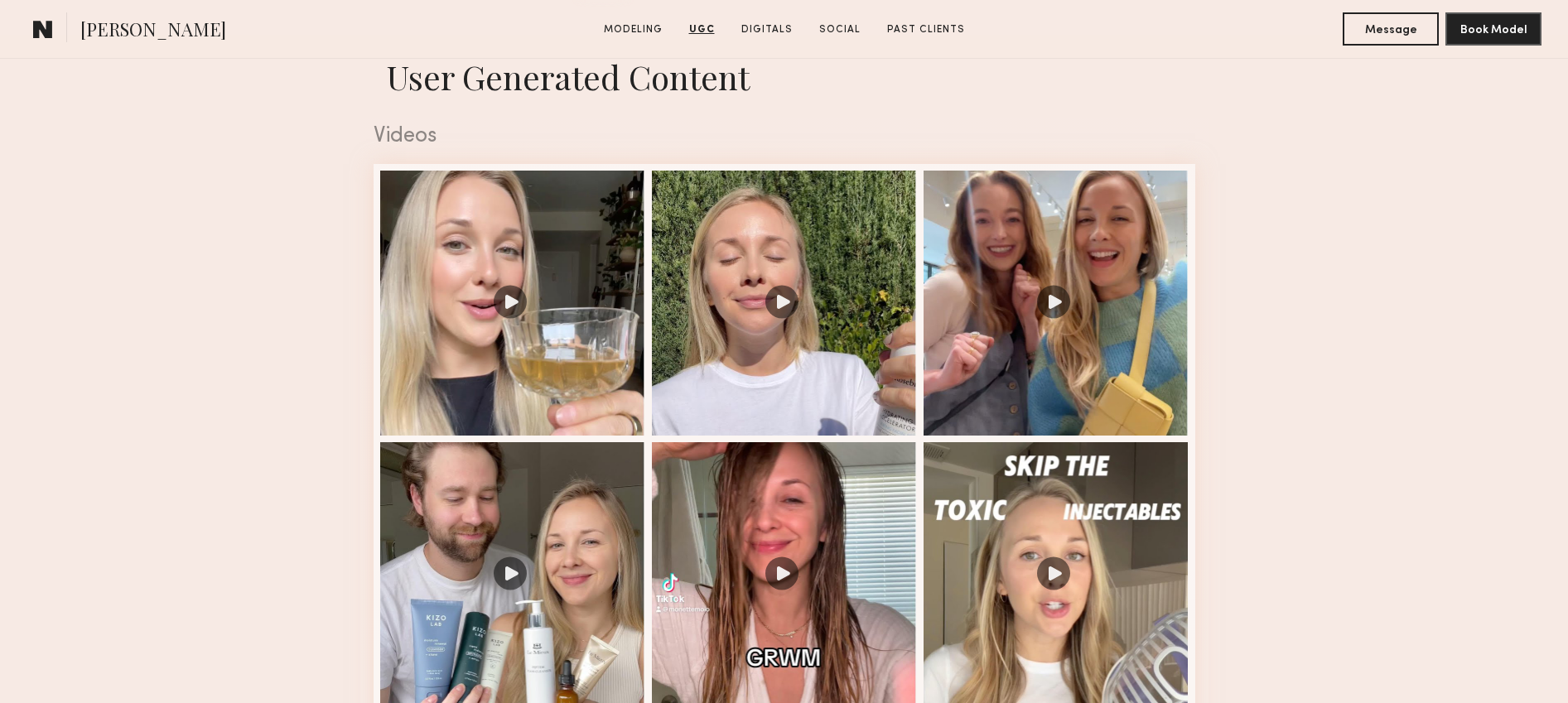
scroll to position [2238, 0]
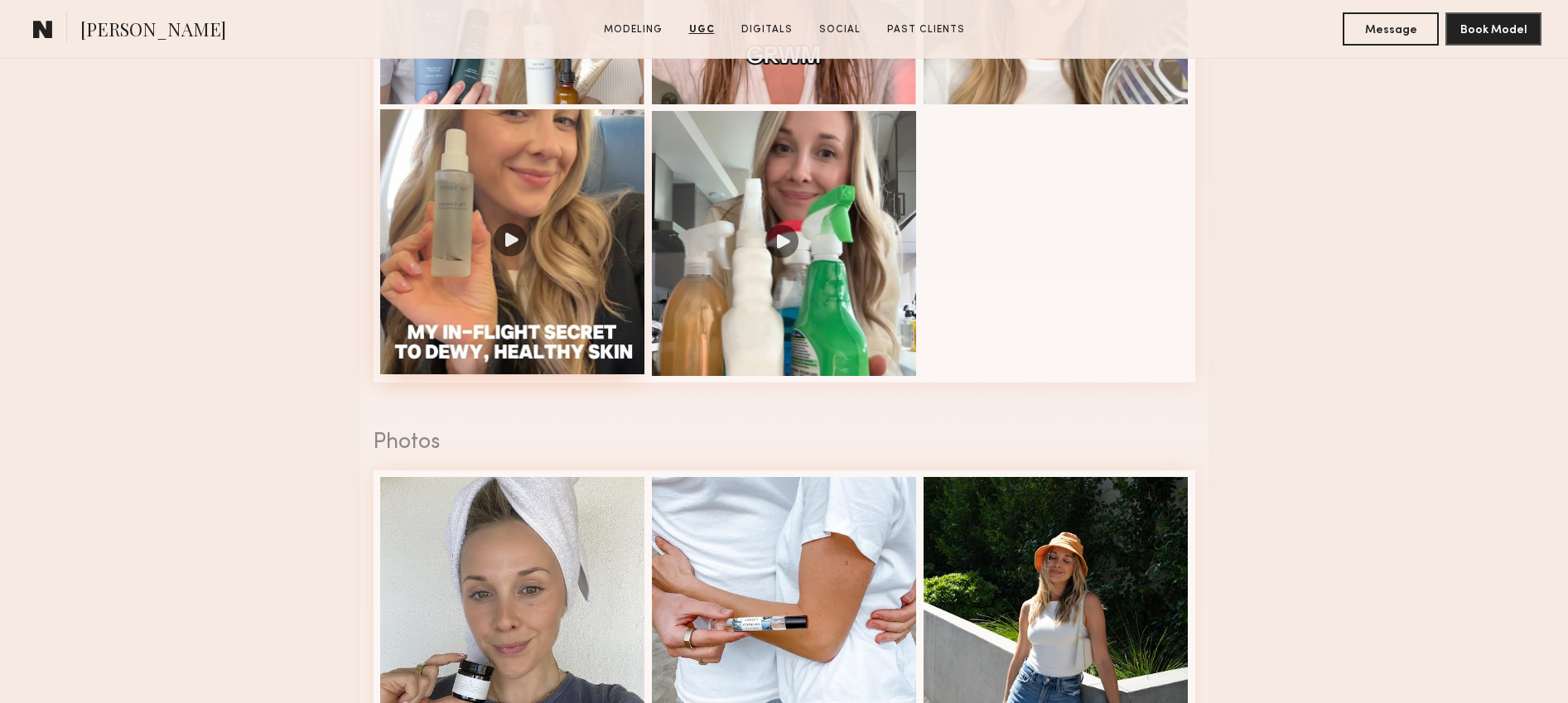
click at [461, 335] on div at bounding box center [513, 242] width 266 height 265
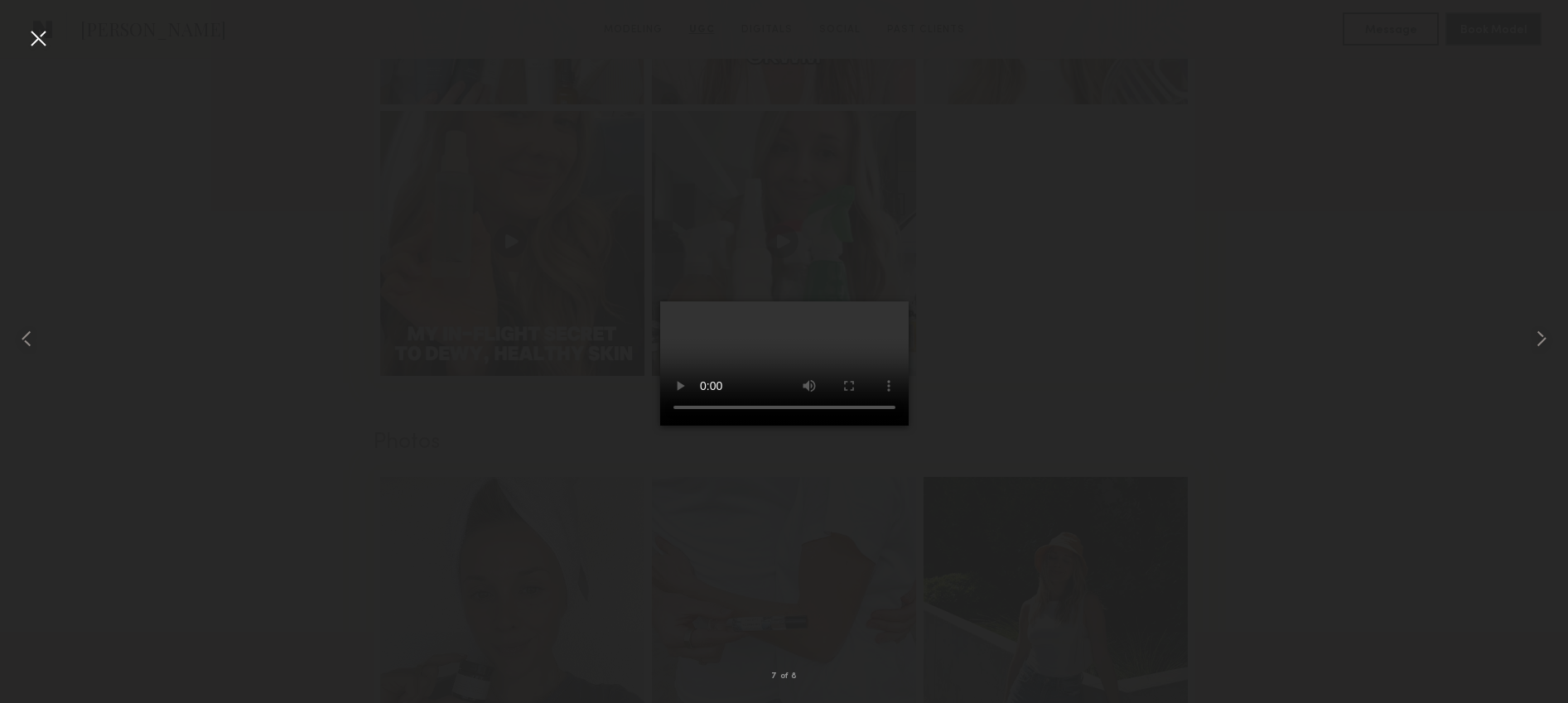
click at [506, 206] on div at bounding box center [784, 337] width 1568 height 624
click at [52, 47] on div at bounding box center [31, 337] width 63 height 624
click at [1539, 323] on div at bounding box center [1536, 337] width 63 height 624
click at [445, 163] on div at bounding box center [784, 337] width 1568 height 624
click at [45, 33] on div at bounding box center [38, 38] width 26 height 26
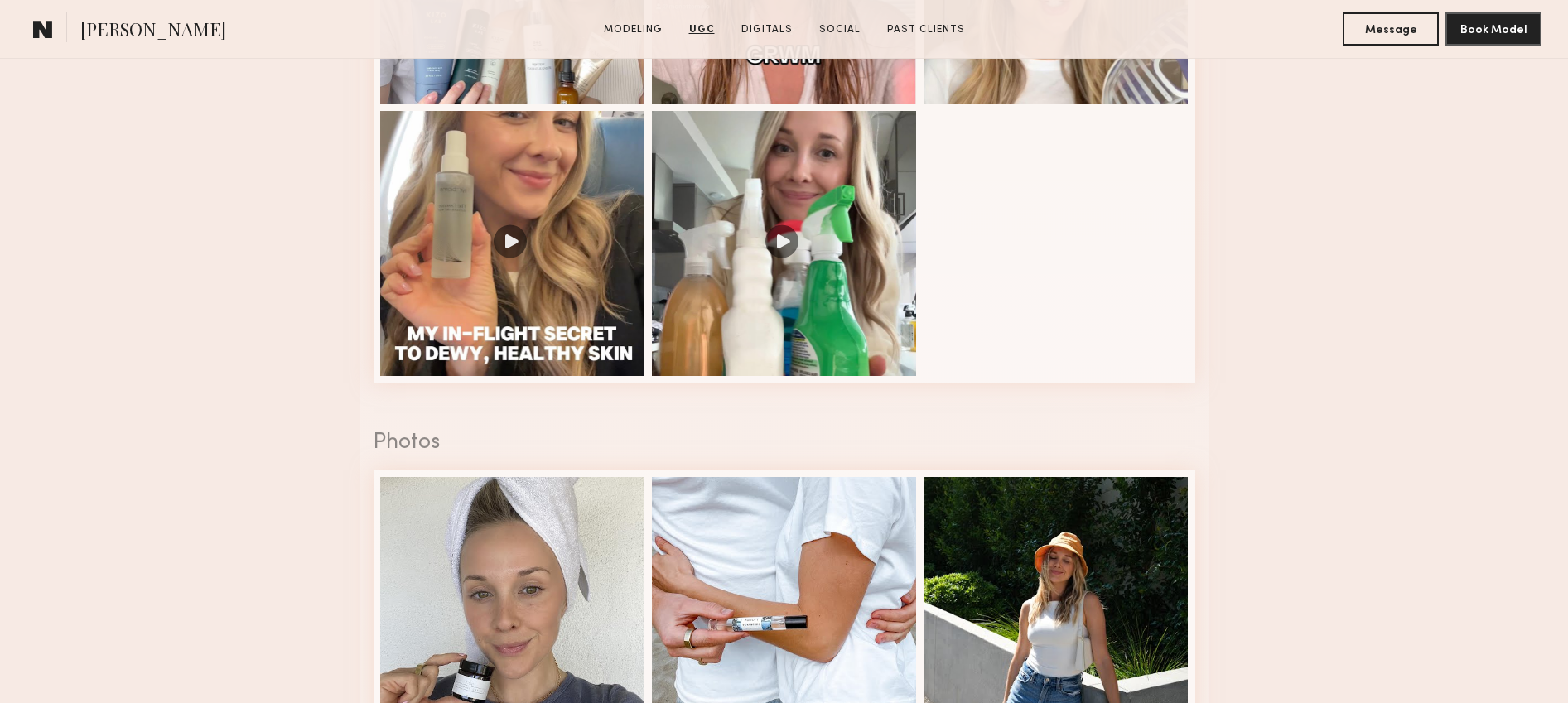
click at [45, 33] on common-icon at bounding box center [42, 28] width 20 height 22
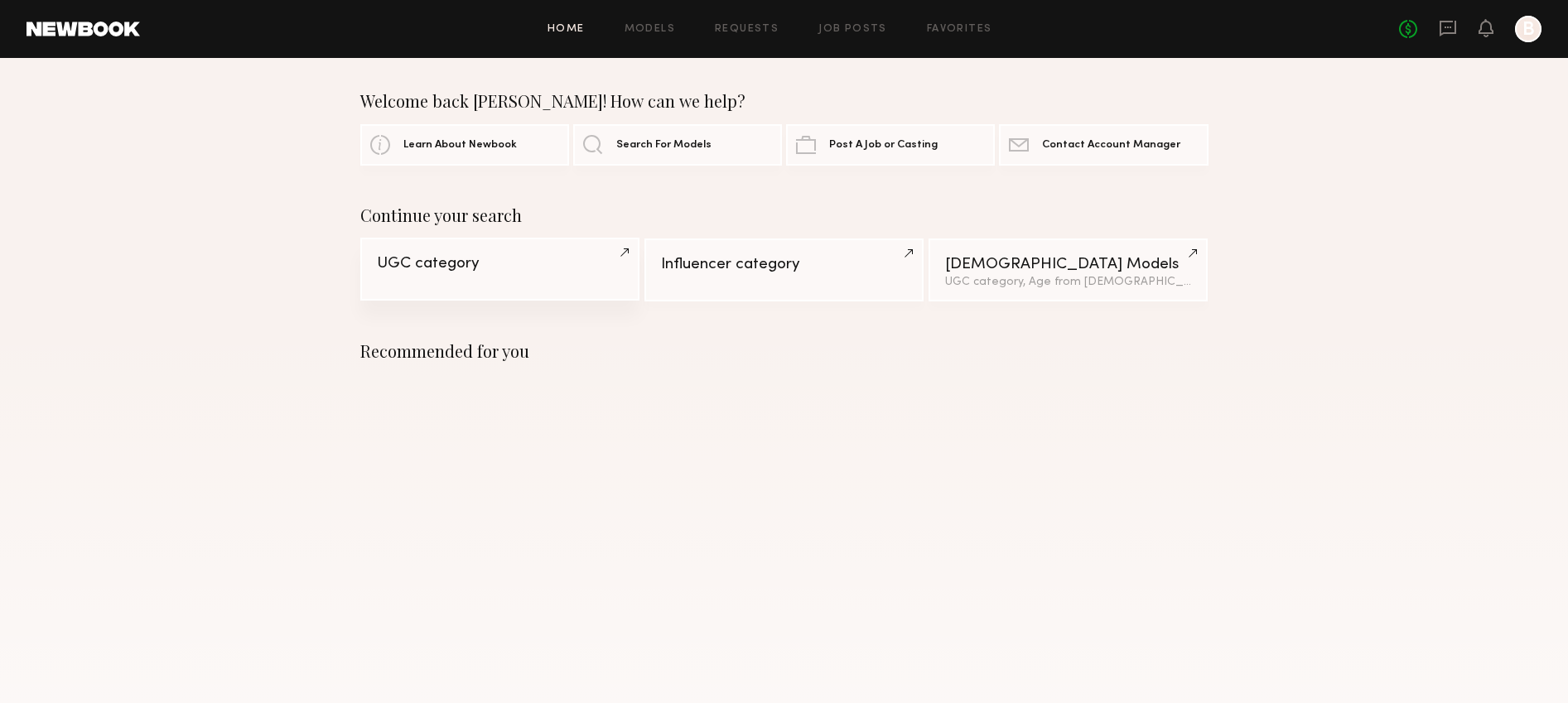
click at [489, 256] on div "UGC category" at bounding box center [499, 264] width 246 height 16
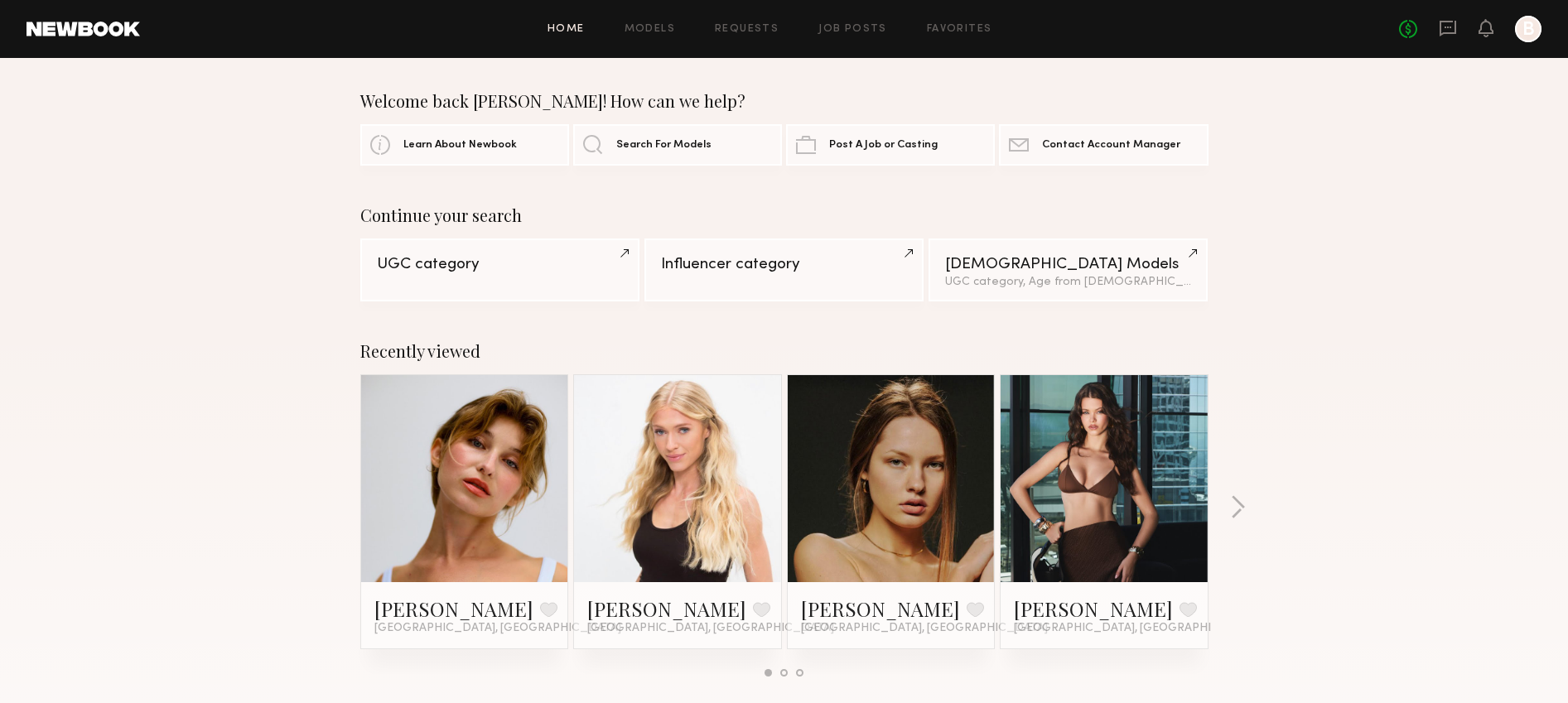
click at [1524, 34] on div at bounding box center [1529, 29] width 26 height 26
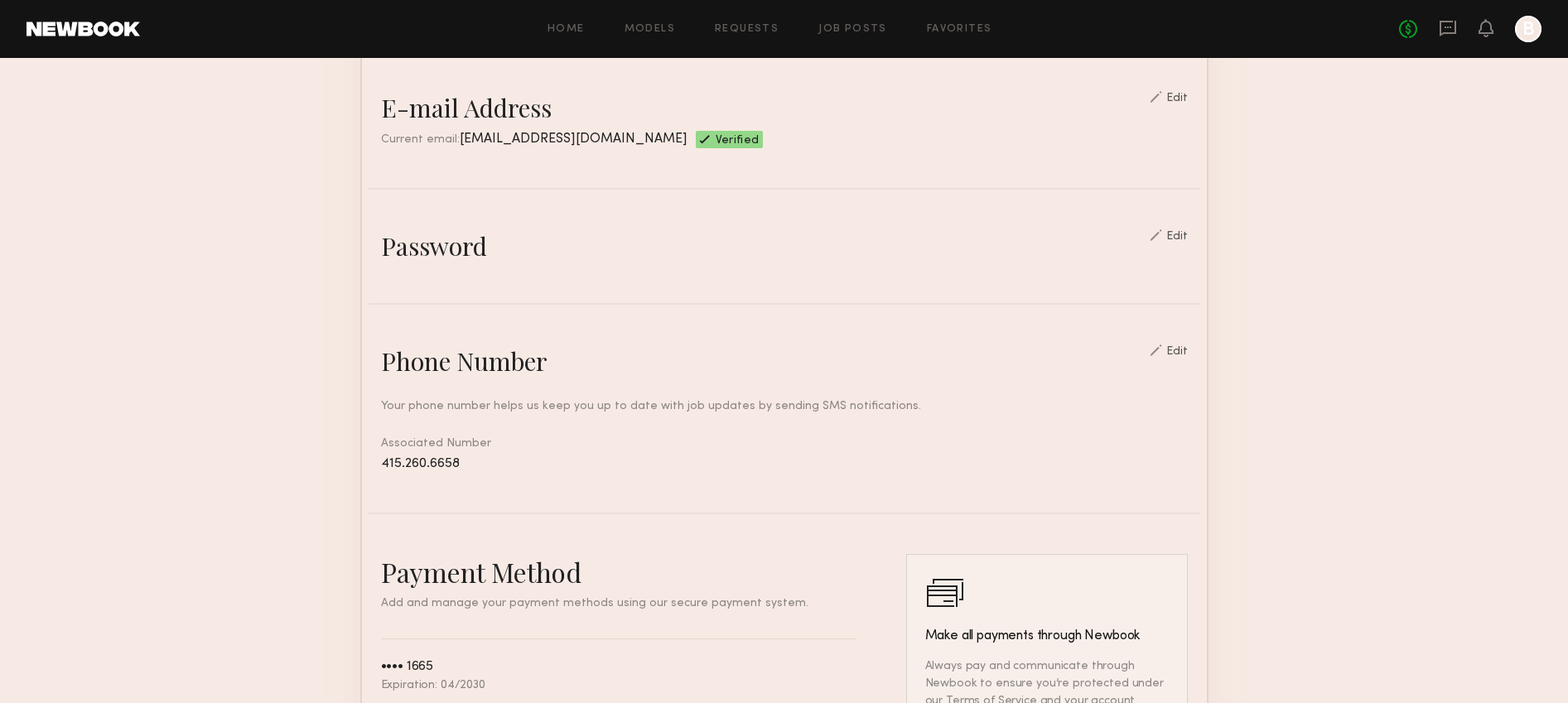
scroll to position [831, 0]
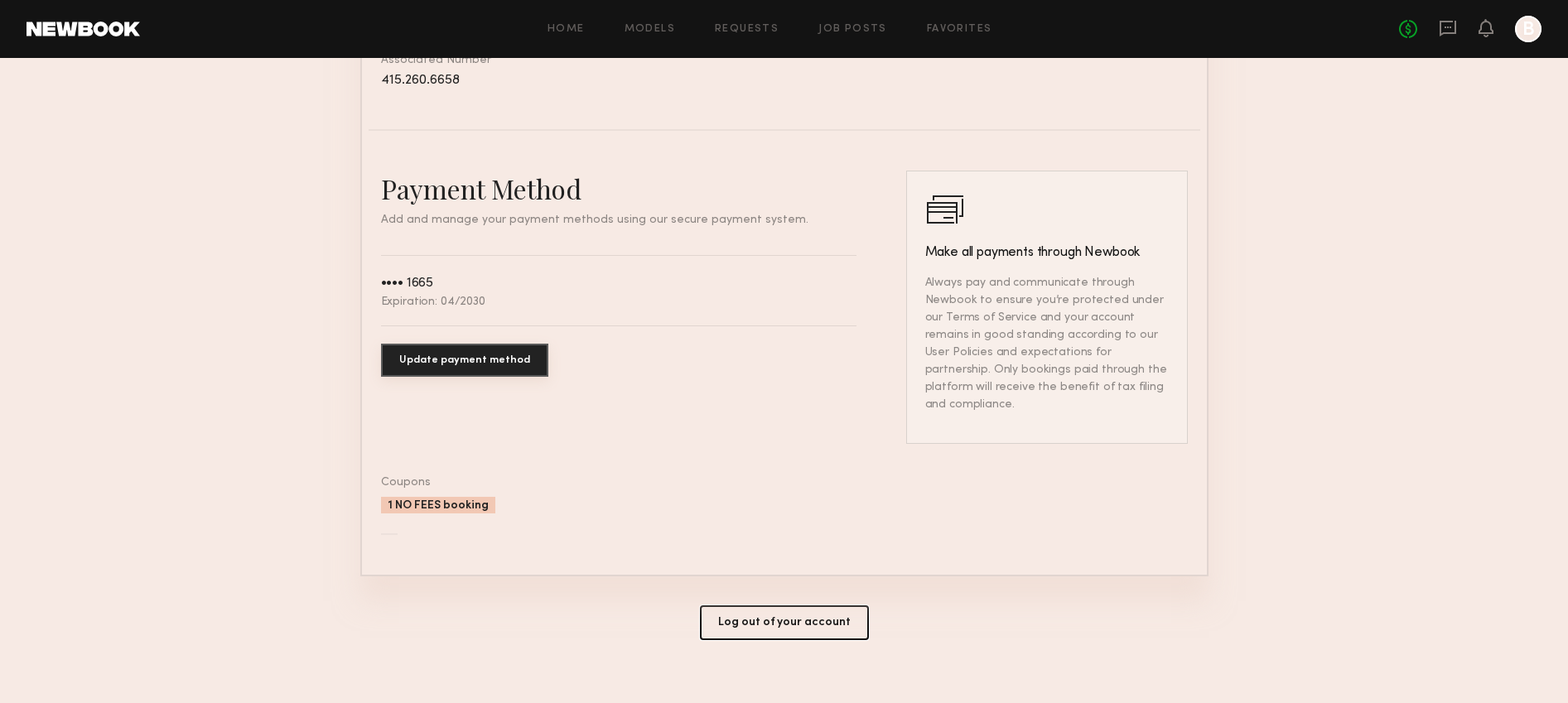
click at [775, 607] on button "Log out of your account" at bounding box center [784, 623] width 169 height 35
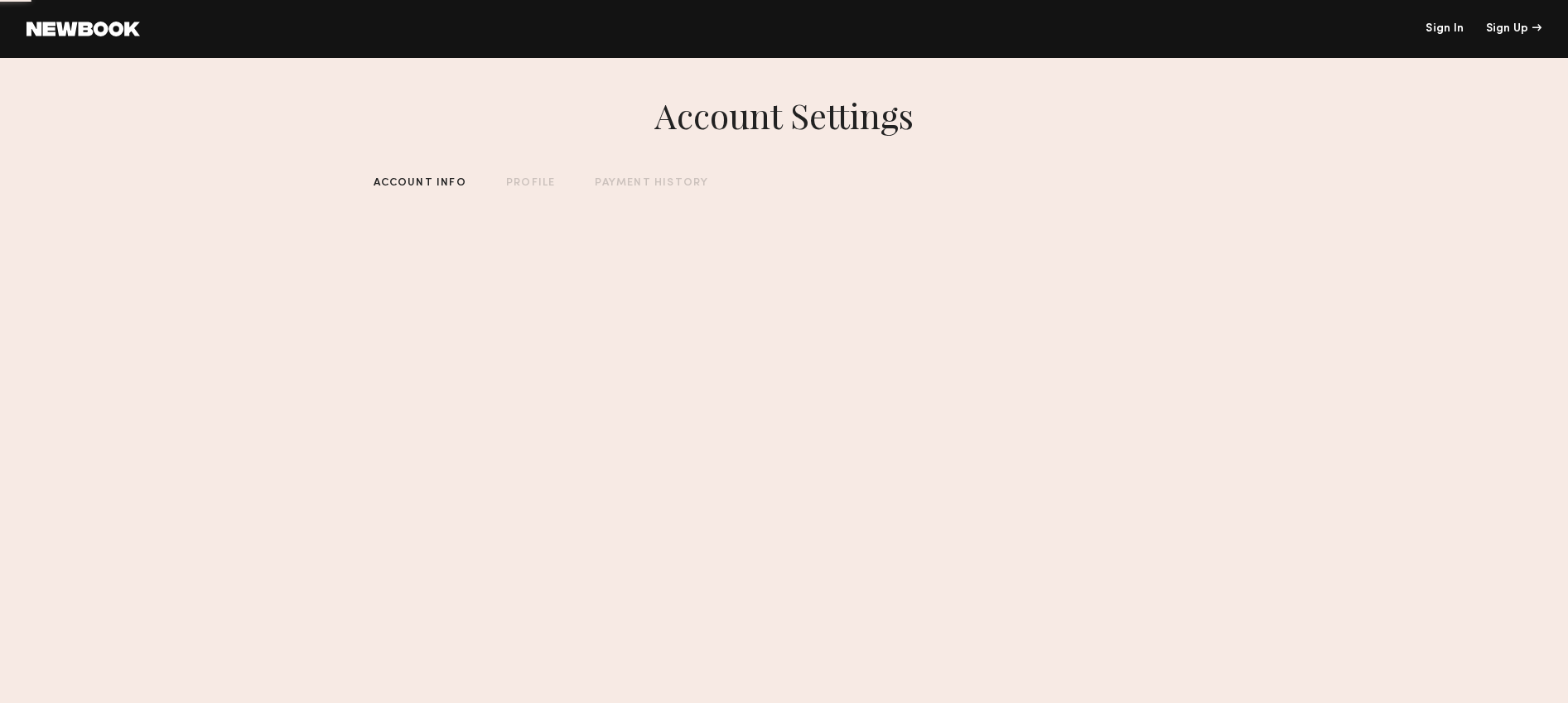
scroll to position [0, 0]
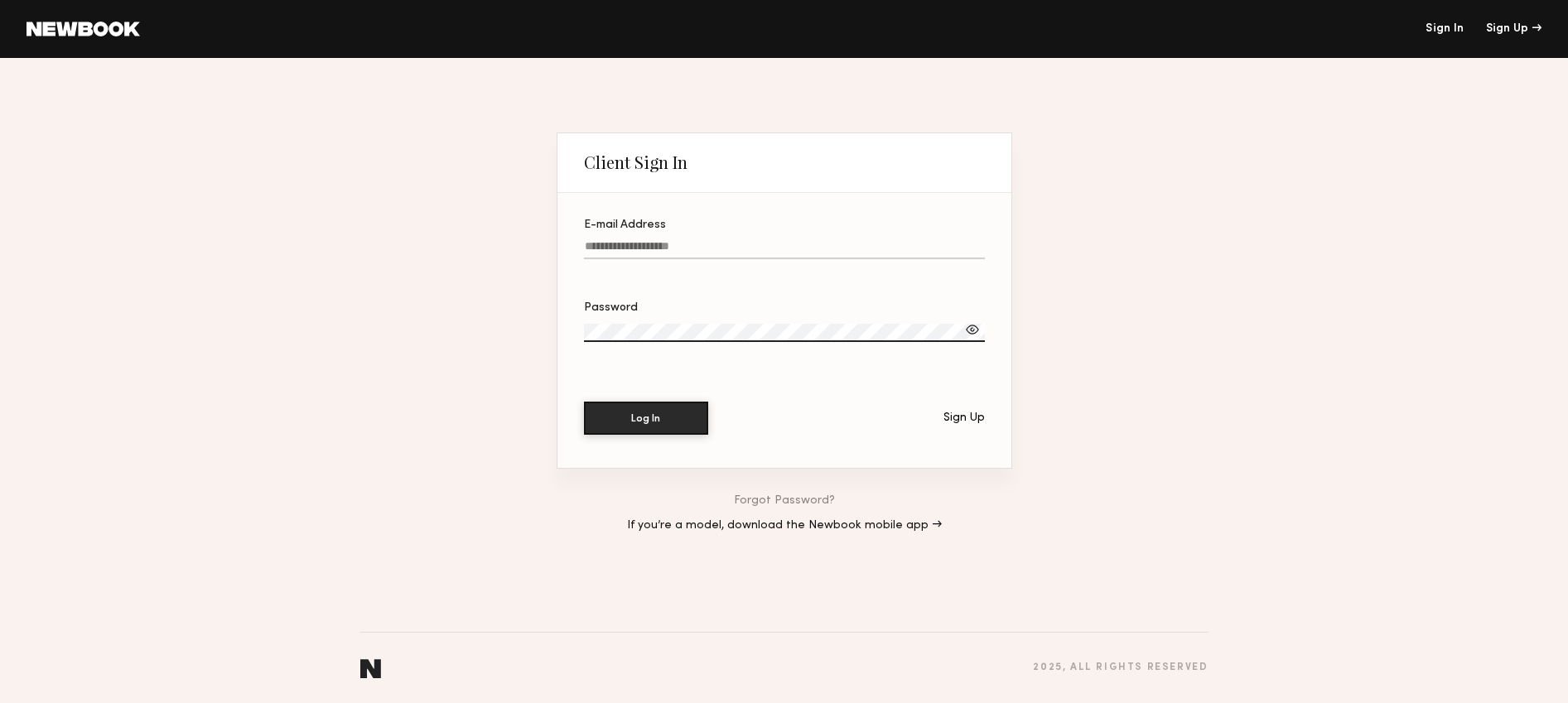
click at [647, 248] on input "E-mail Address" at bounding box center [784, 250] width 401 height 19
paste input "**********"
type input "**********"
click at [669, 315] on label "Password" at bounding box center [784, 330] width 401 height 56
click at [641, 427] on button "Log In" at bounding box center [646, 417] width 124 height 33
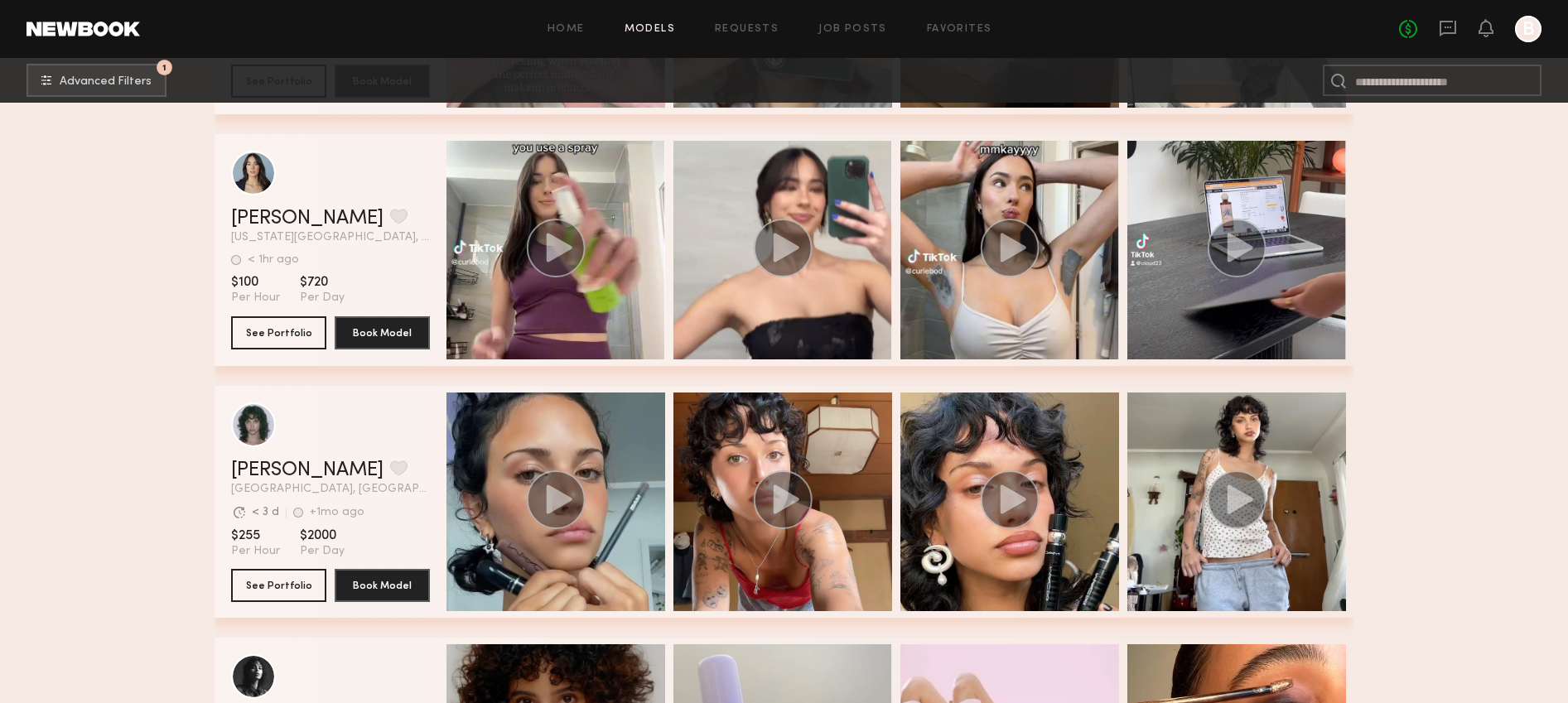
scroll to position [4415, 0]
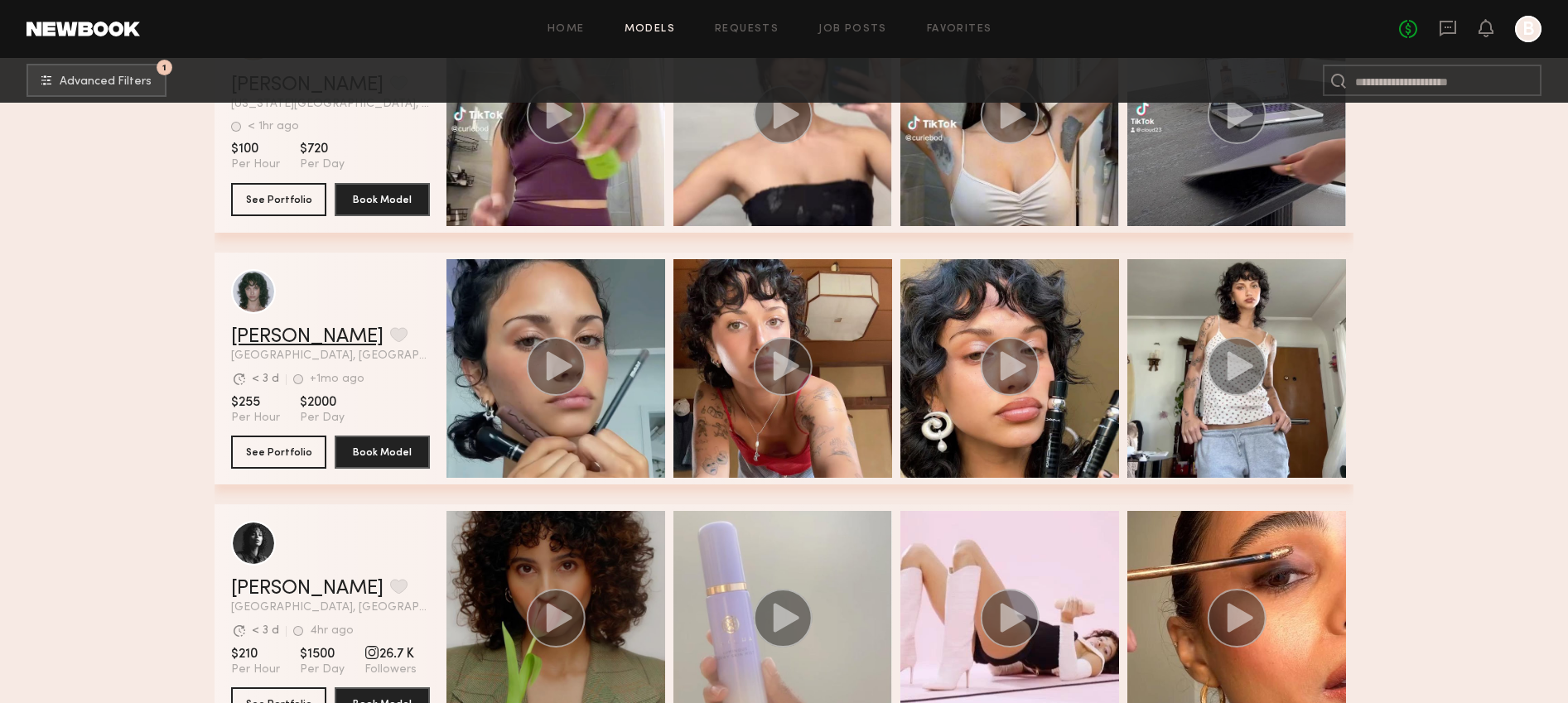
click at [286, 332] on link "Jessie M." at bounding box center [307, 337] width 152 height 20
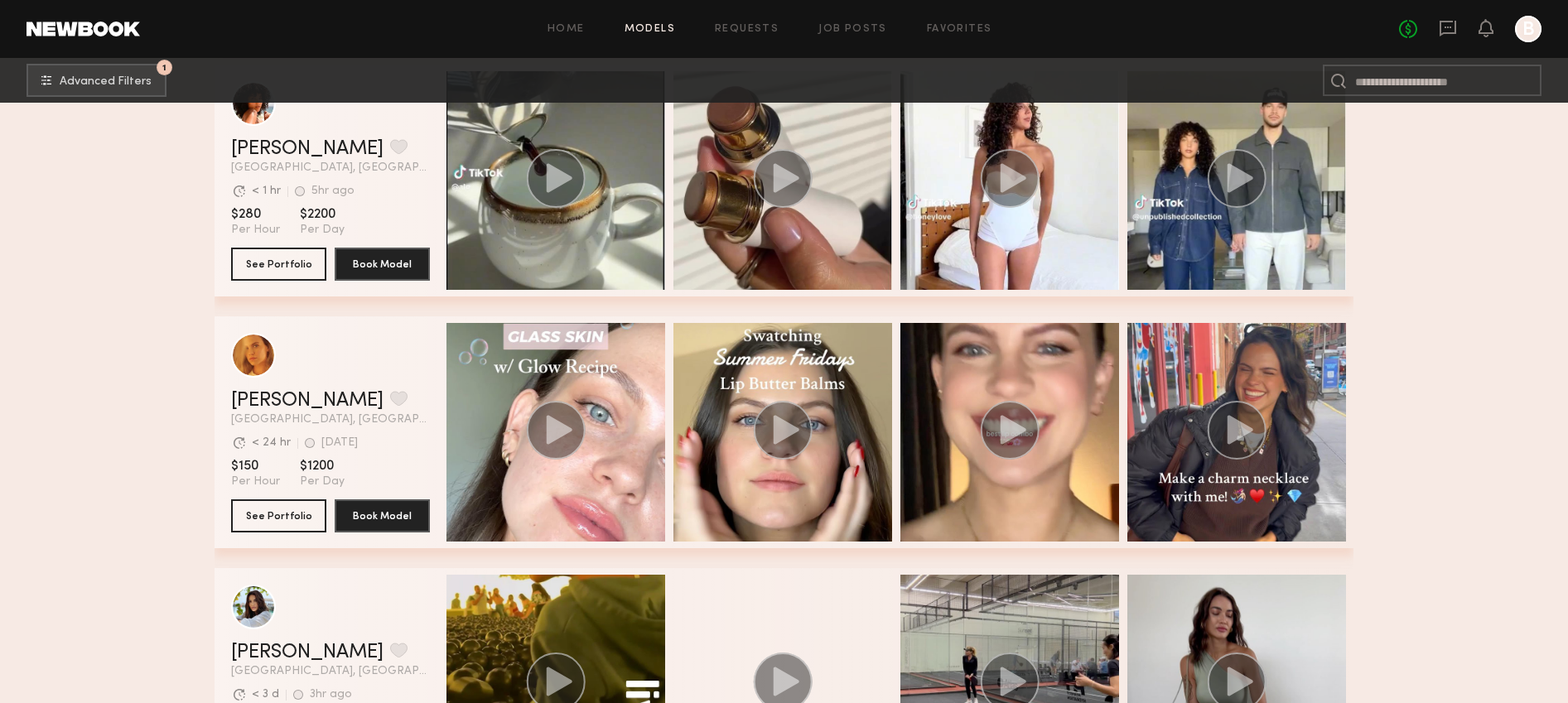
scroll to position [6575, 0]
